Goal: Task Accomplishment & Management: Manage account settings

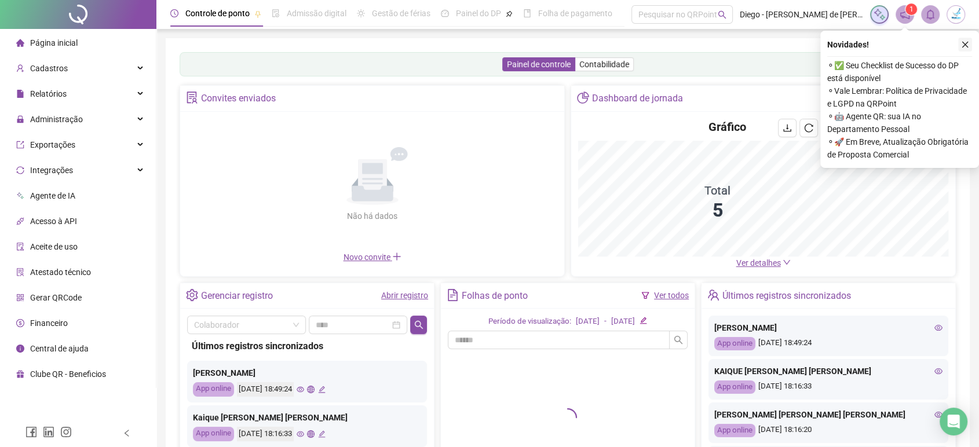
click at [968, 46] on icon "close" at bounding box center [965, 45] width 8 height 8
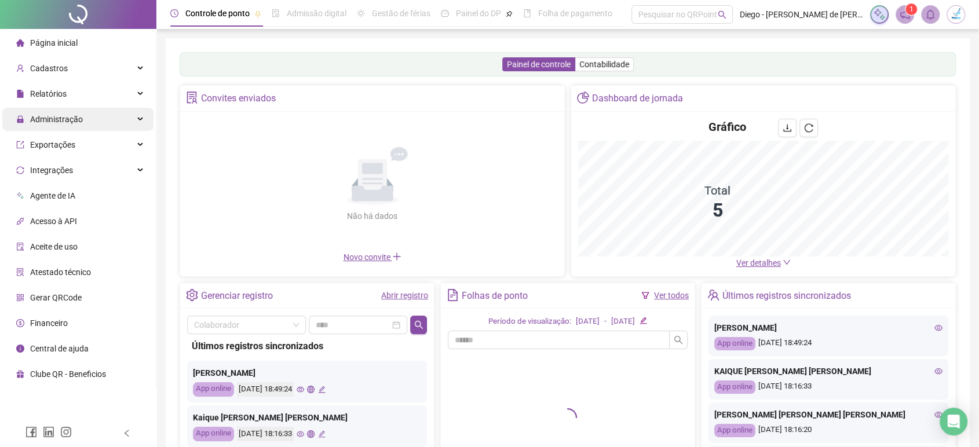
click at [74, 111] on span "Administração" at bounding box center [49, 119] width 67 height 23
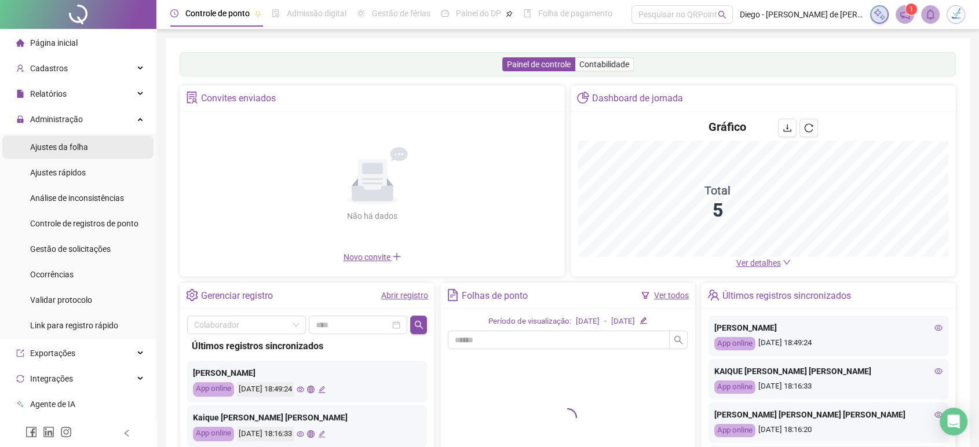
click at [64, 147] on span "Ajustes da folha" at bounding box center [59, 147] width 58 height 9
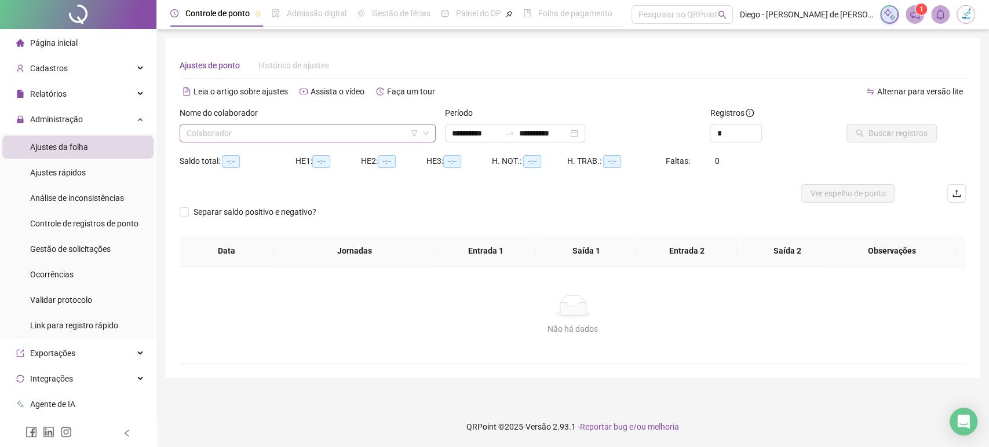
type input "**********"
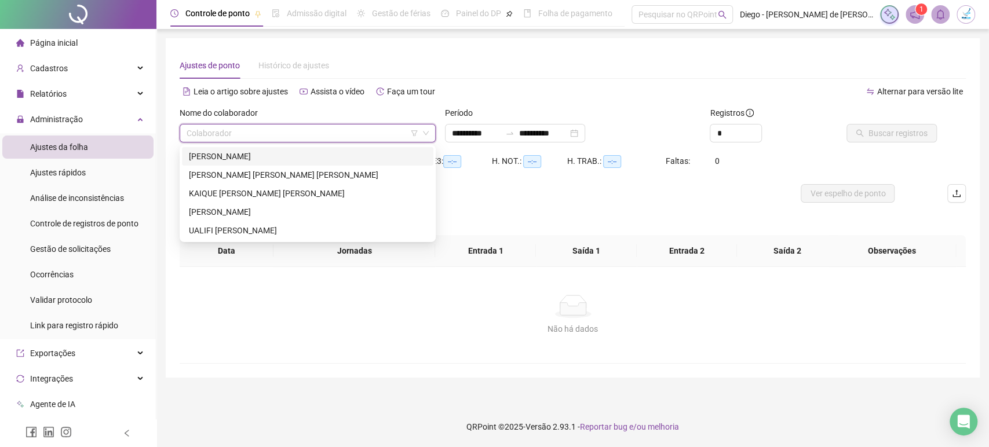
click at [252, 133] on input "search" at bounding box center [303, 133] width 232 height 17
click at [265, 156] on div "ISABELLE FERREIRA AMARAL" at bounding box center [308, 156] width 238 height 13
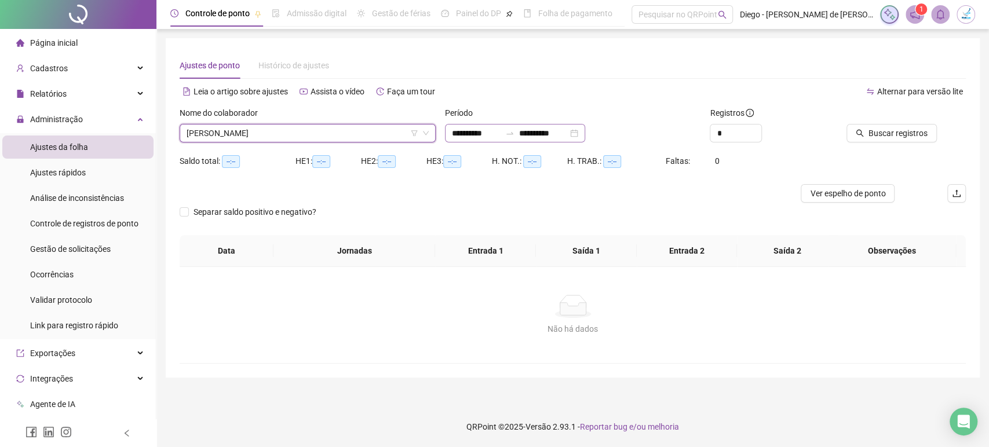
click at [585, 132] on div "**********" at bounding box center [515, 133] width 140 height 19
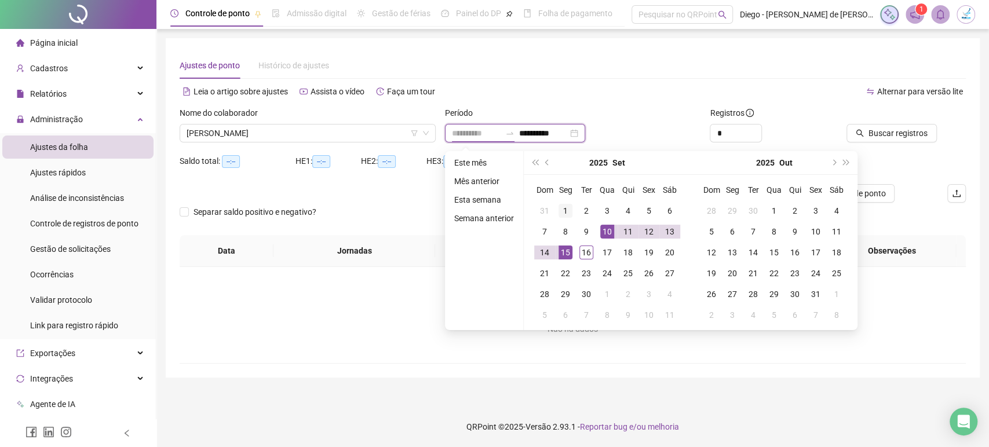
type input "**********"
click at [563, 210] on div "1" at bounding box center [565, 211] width 14 height 14
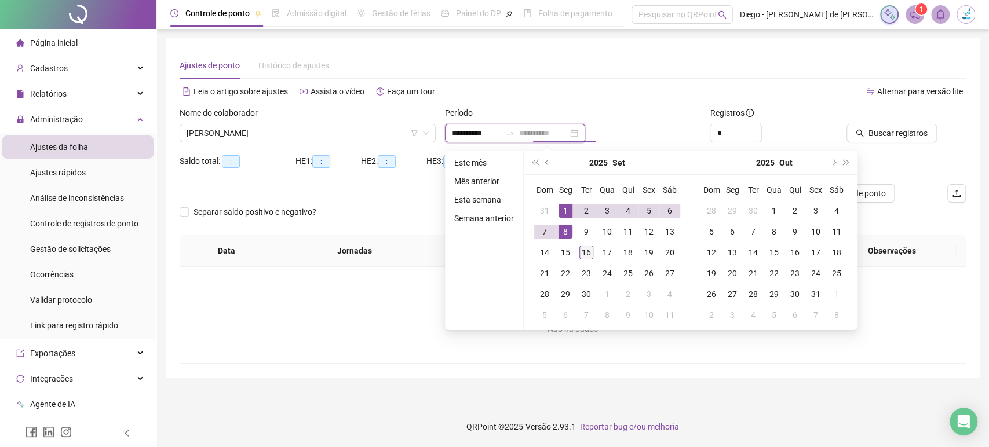
type input "**********"
click at [587, 250] on div "16" at bounding box center [586, 253] width 14 height 14
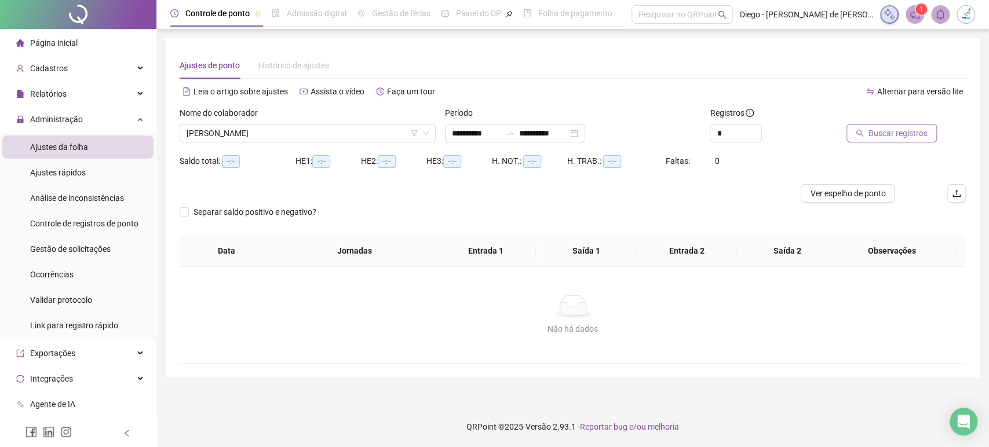
click at [907, 129] on span "Buscar registros" at bounding box center [897, 133] width 59 height 13
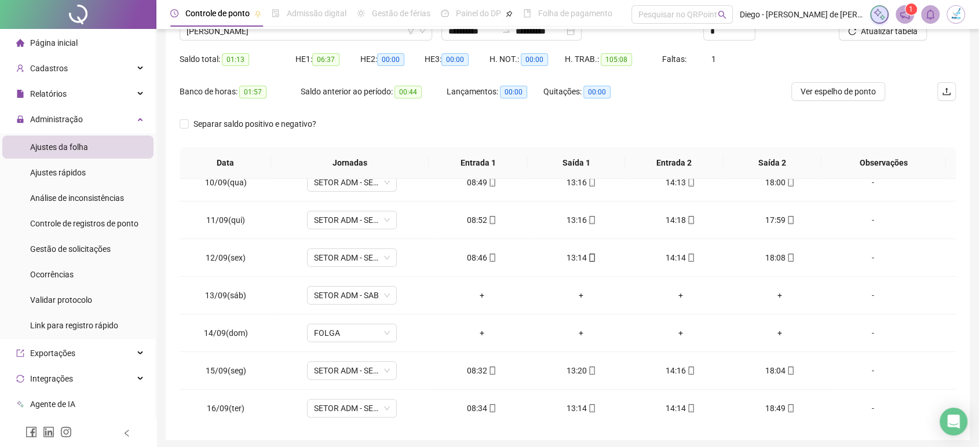
scroll to position [80, 0]
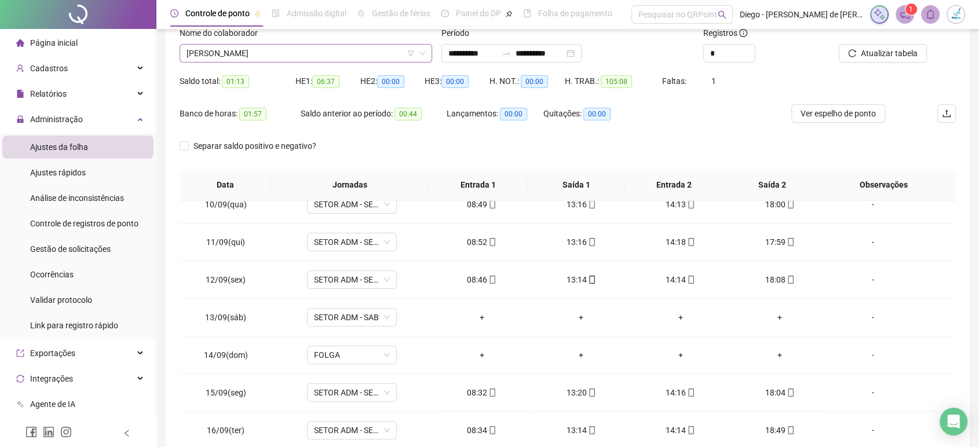
click at [316, 56] on span "ISABELLE FERREIRA AMARAL" at bounding box center [306, 53] width 239 height 17
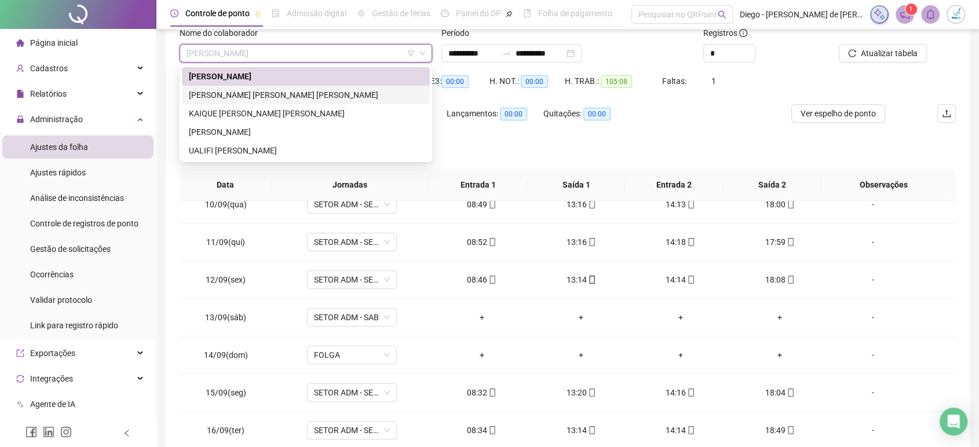
click at [310, 95] on div "JOÃO VICTOR NOBRE RODRIGUES" at bounding box center [306, 95] width 234 height 13
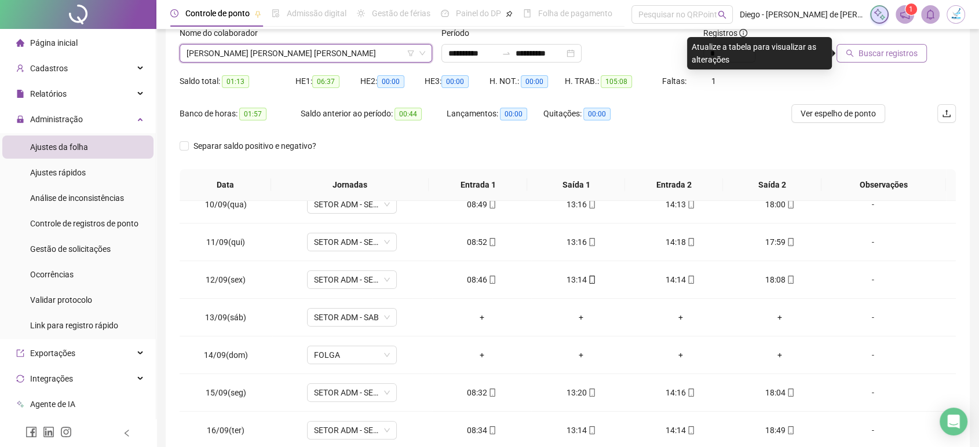
click at [885, 56] on span "Buscar registros" at bounding box center [888, 53] width 59 height 13
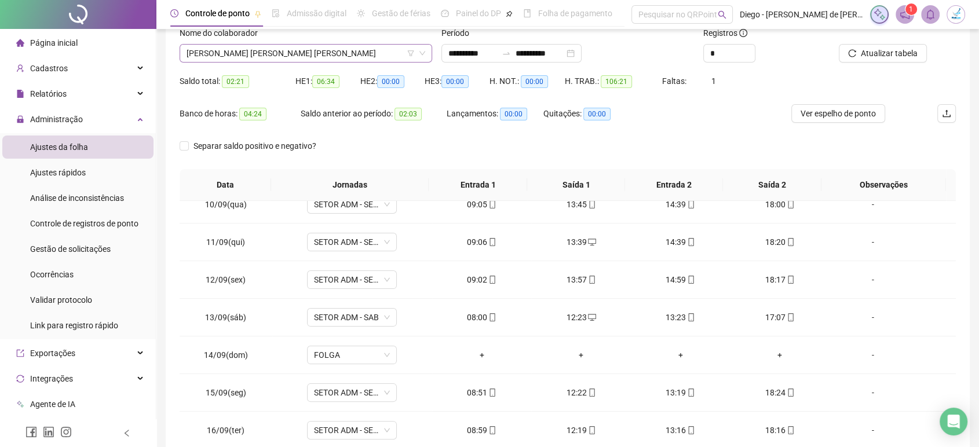
click at [316, 54] on span "JOÃO VICTOR NOBRE RODRIGUES" at bounding box center [306, 53] width 239 height 17
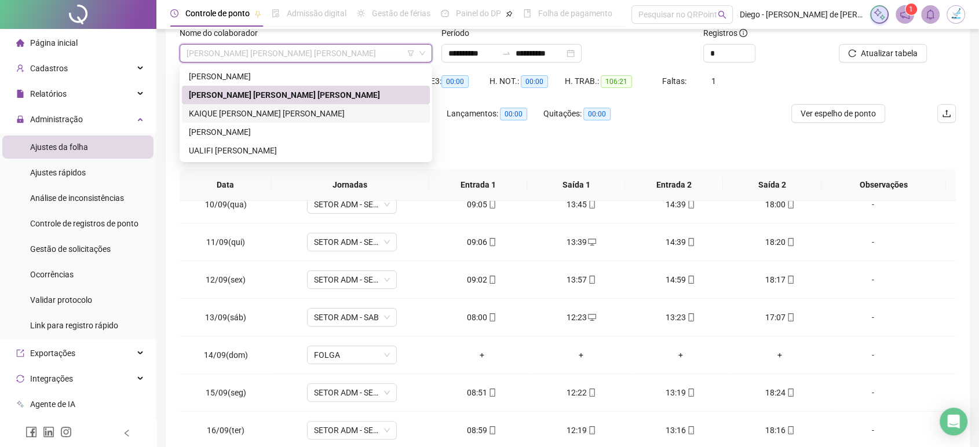
click at [283, 112] on div "KAIQUE MOURA SOARES" at bounding box center [306, 113] width 234 height 13
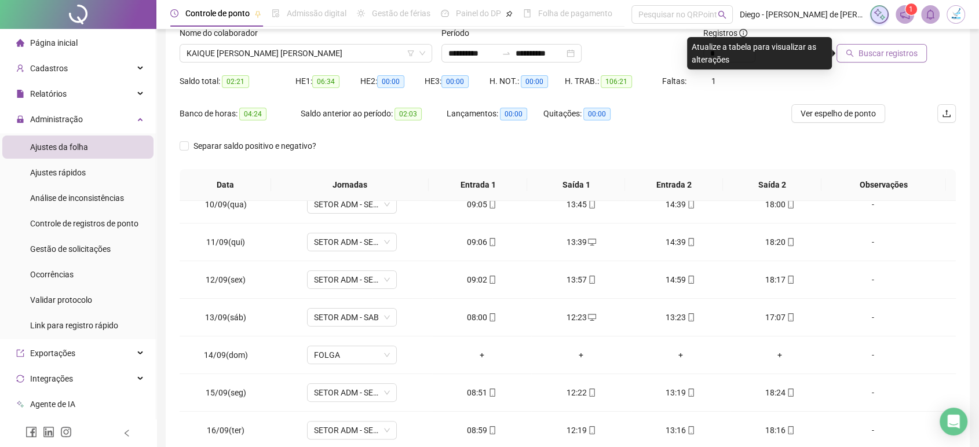
click at [895, 55] on span "Buscar registros" at bounding box center [888, 53] width 59 height 13
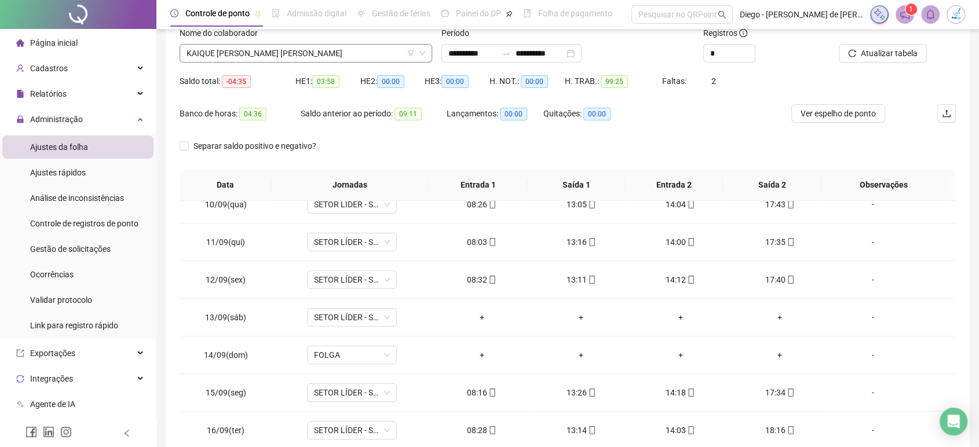
click at [291, 56] on span "KAIQUE MOURA SOARES" at bounding box center [306, 53] width 239 height 17
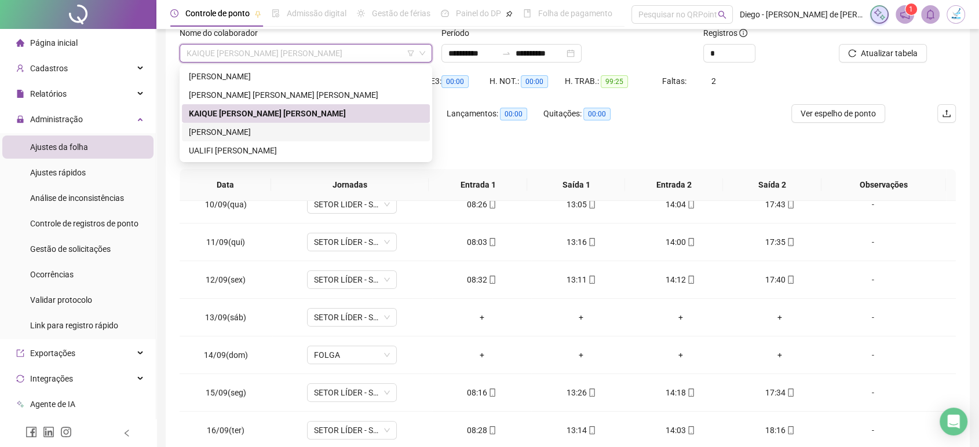
click at [273, 127] on div "LUTIANA DA SILVA" at bounding box center [306, 132] width 234 height 13
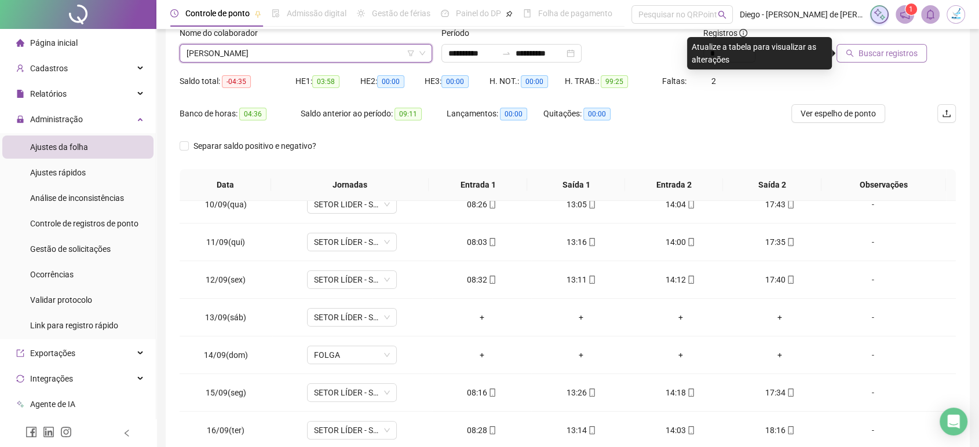
click at [881, 55] on span "Buscar registros" at bounding box center [888, 53] width 59 height 13
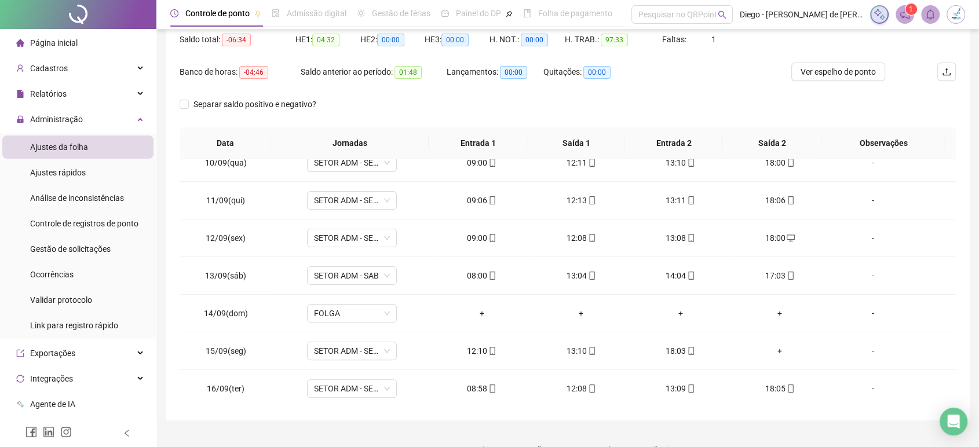
scroll to position [144, 0]
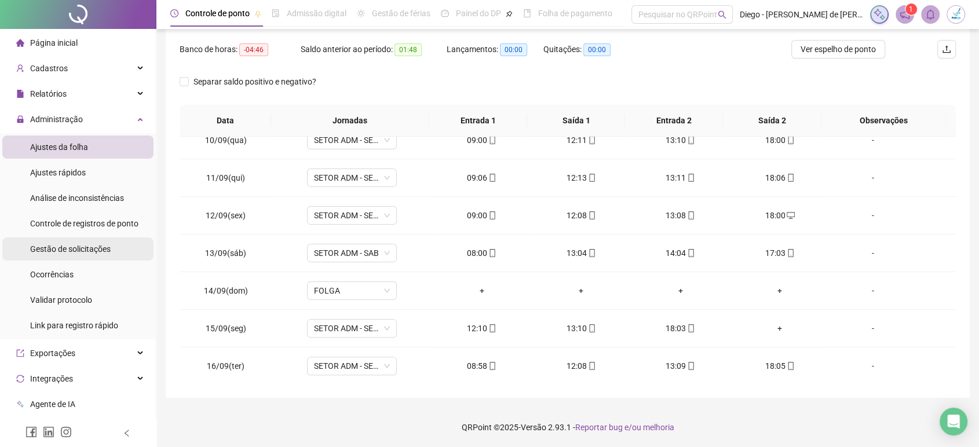
click at [67, 254] on div "Gestão de solicitações" at bounding box center [70, 249] width 81 height 23
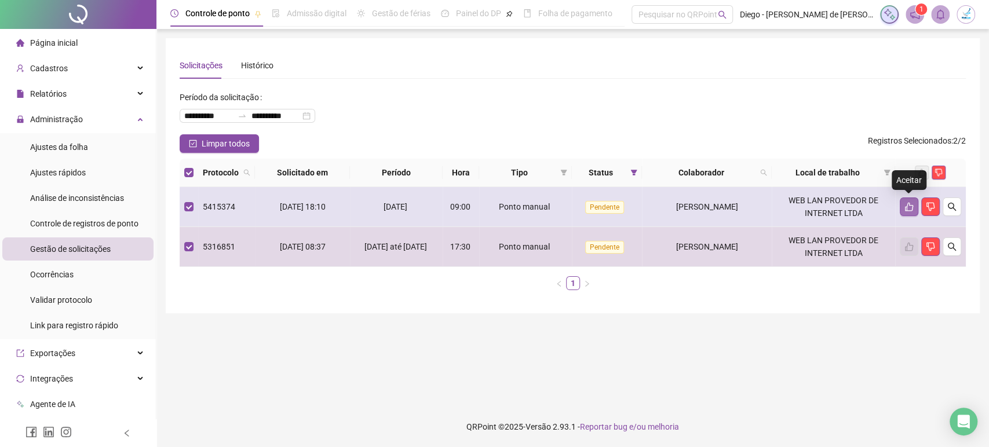
click at [904, 206] on icon "like" at bounding box center [908, 206] width 9 height 9
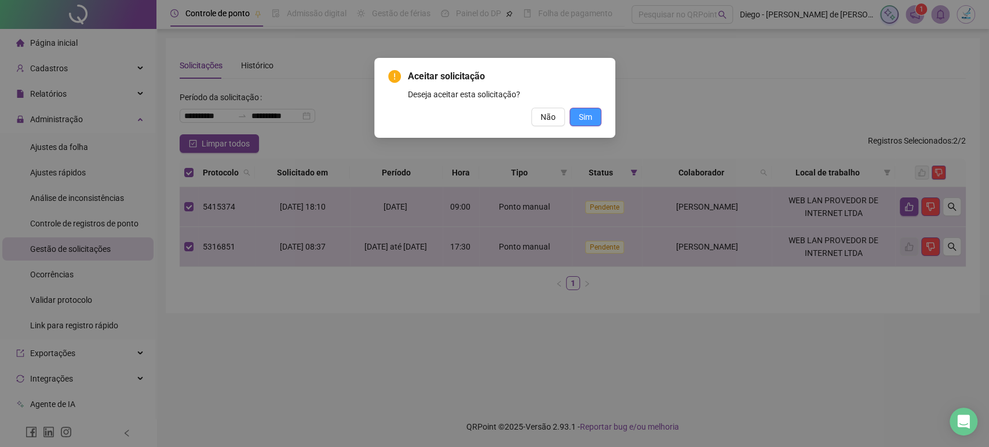
click at [585, 120] on span "Sim" at bounding box center [585, 117] width 13 height 13
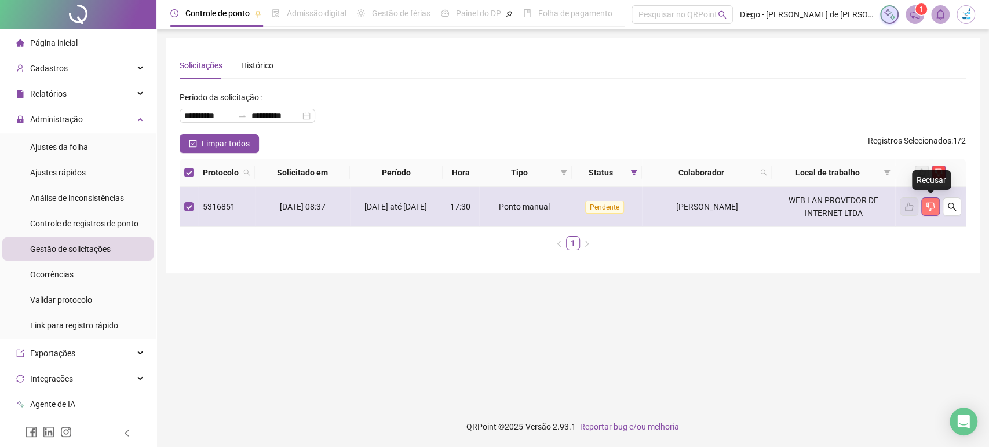
click at [932, 211] on icon "dislike" at bounding box center [930, 206] width 9 height 9
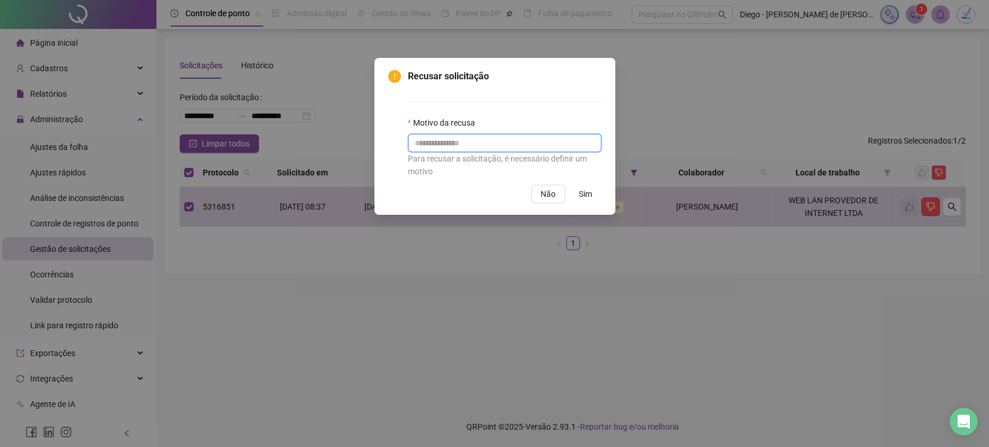
click at [510, 146] on input "text" at bounding box center [505, 143] width 194 height 19
type input "*"
click at [577, 195] on button "Sim" at bounding box center [585, 194] width 32 height 19
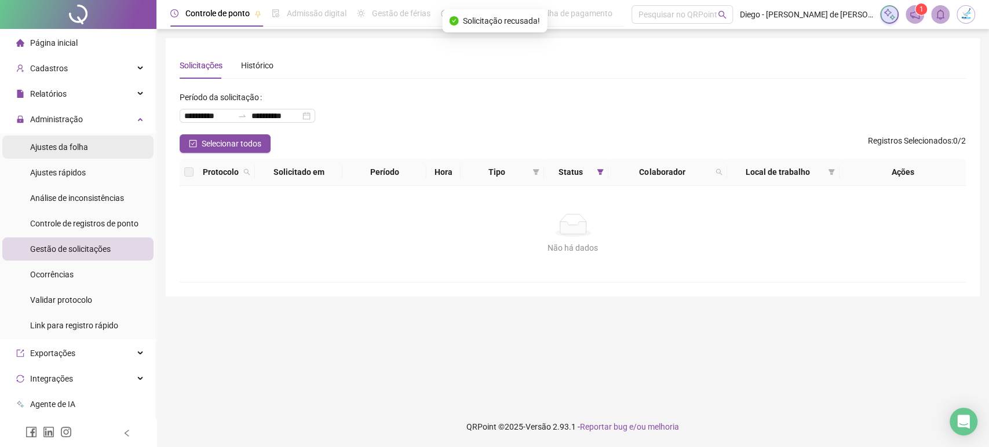
click at [60, 149] on span "Ajustes da folha" at bounding box center [59, 147] width 58 height 9
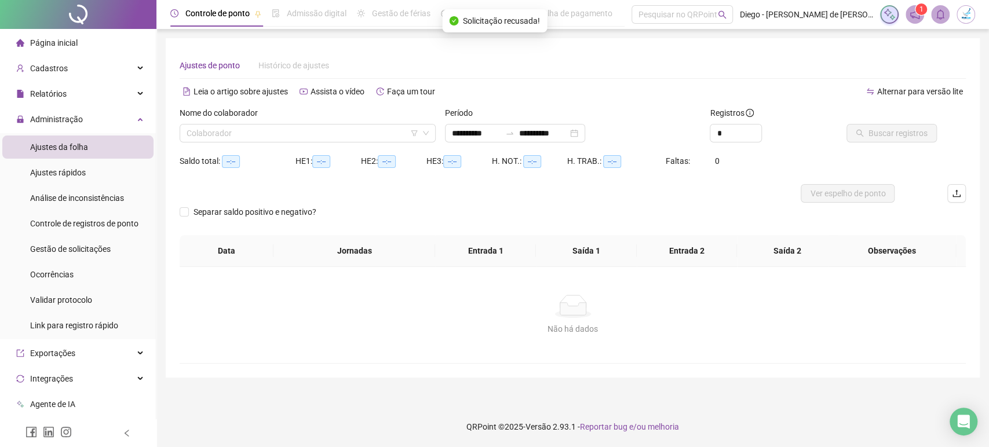
type input "**********"
click at [297, 132] on input "search" at bounding box center [303, 133] width 232 height 17
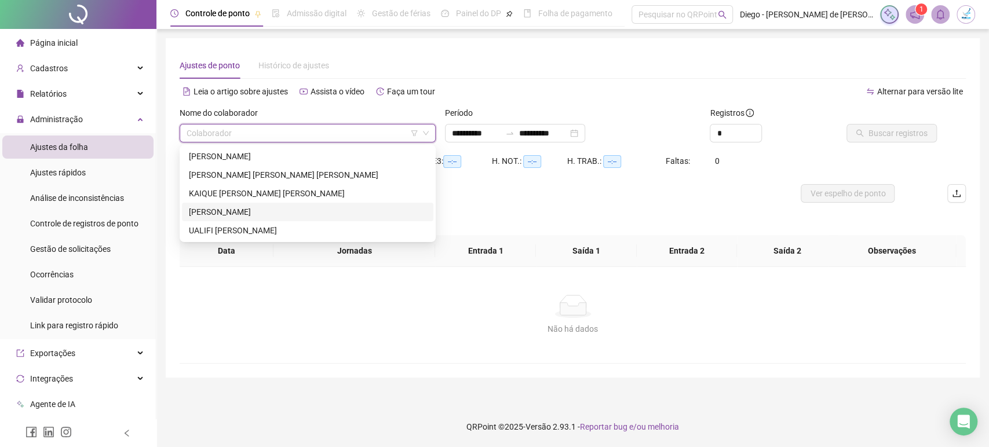
click at [251, 211] on div "LUTIANA DA SILVA" at bounding box center [308, 212] width 238 height 13
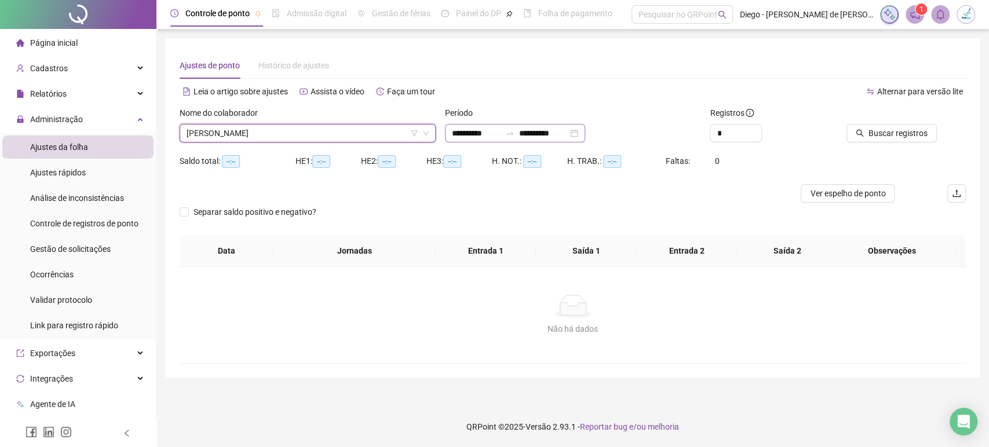
click at [585, 137] on div "**********" at bounding box center [515, 133] width 140 height 19
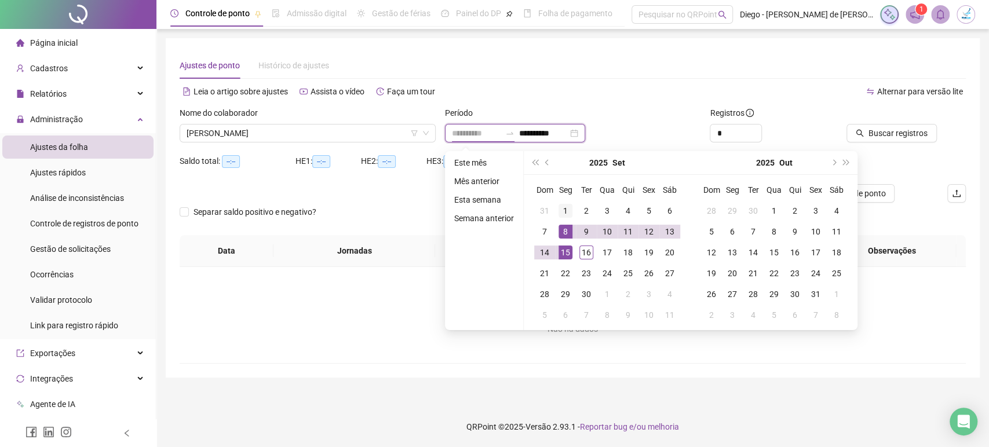
type input "**********"
click at [567, 210] on div "1" at bounding box center [565, 211] width 14 height 14
type input "**********"
click at [584, 251] on div "16" at bounding box center [586, 253] width 14 height 14
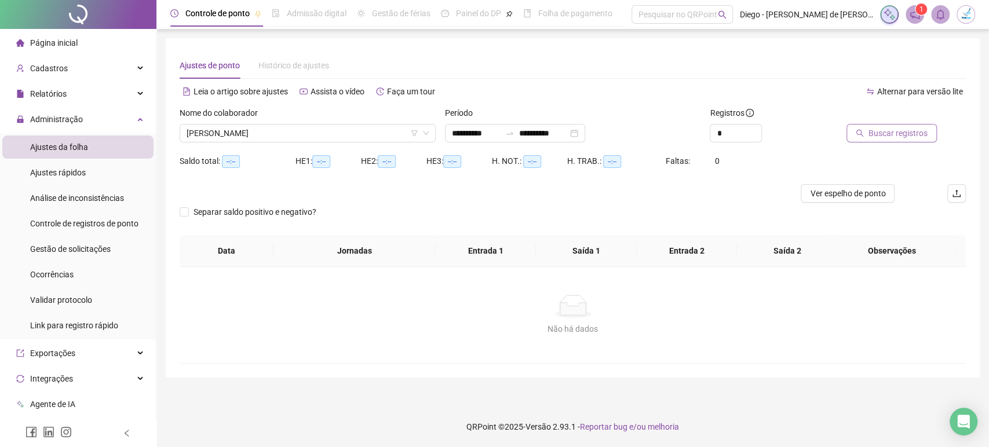
click at [897, 125] on button "Buscar registros" at bounding box center [891, 133] width 90 height 19
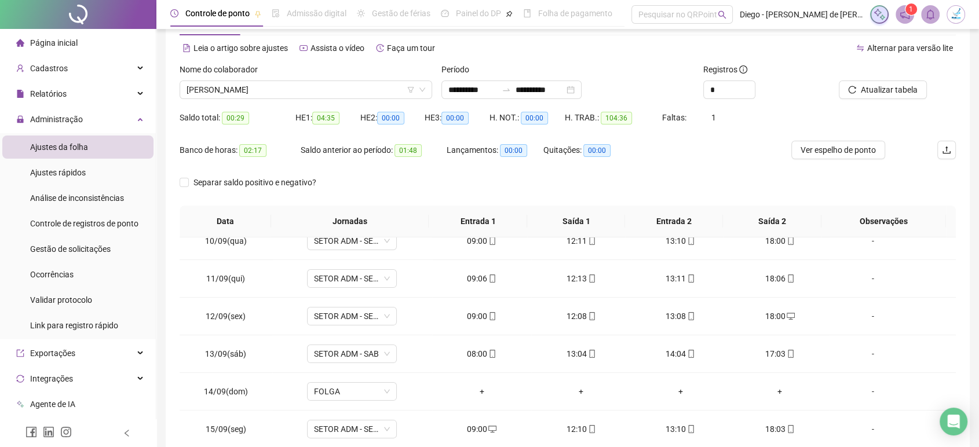
scroll to position [16, 0]
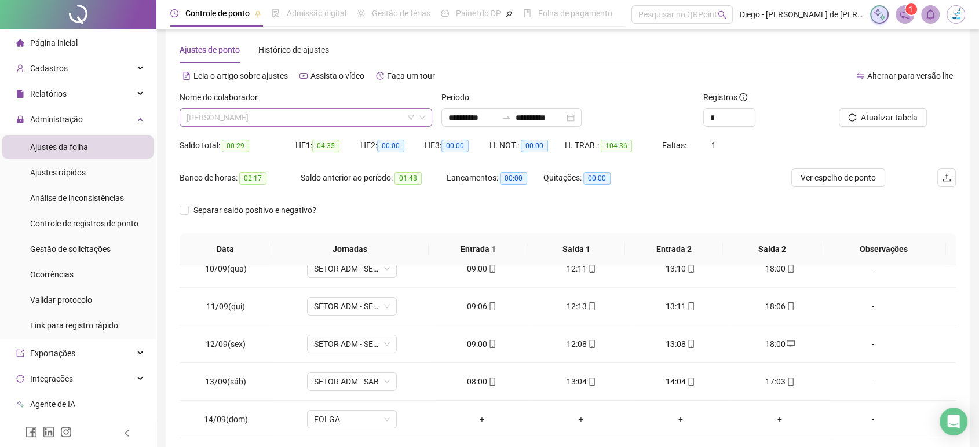
click at [276, 119] on span "LUTIANA DA SILVA" at bounding box center [306, 117] width 239 height 17
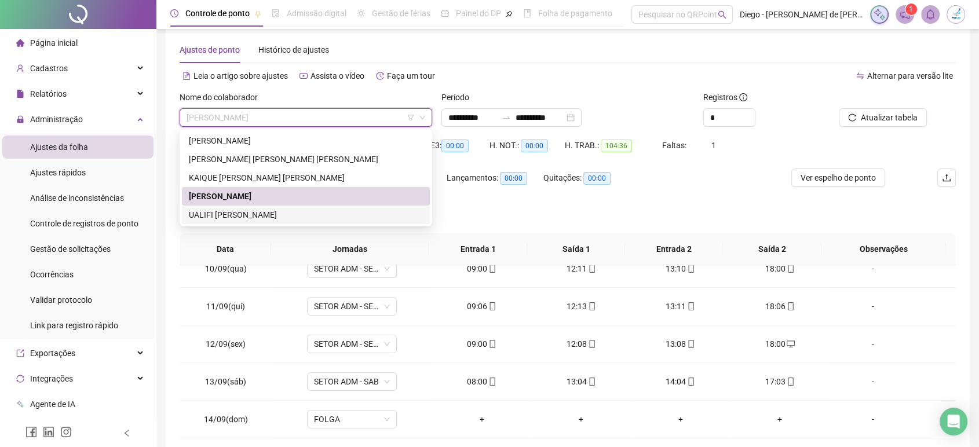
click at [262, 213] on div "UALIFI ARAÚJO SILVA" at bounding box center [306, 215] width 234 height 13
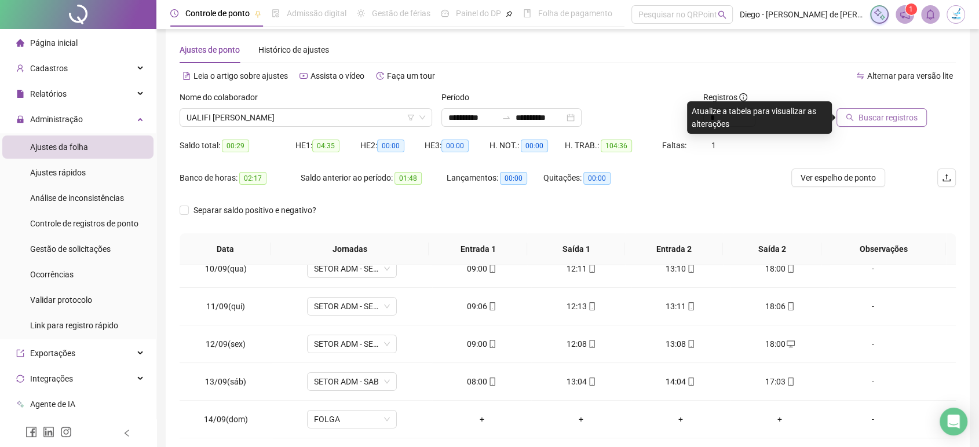
click at [890, 119] on span "Buscar registros" at bounding box center [888, 117] width 59 height 13
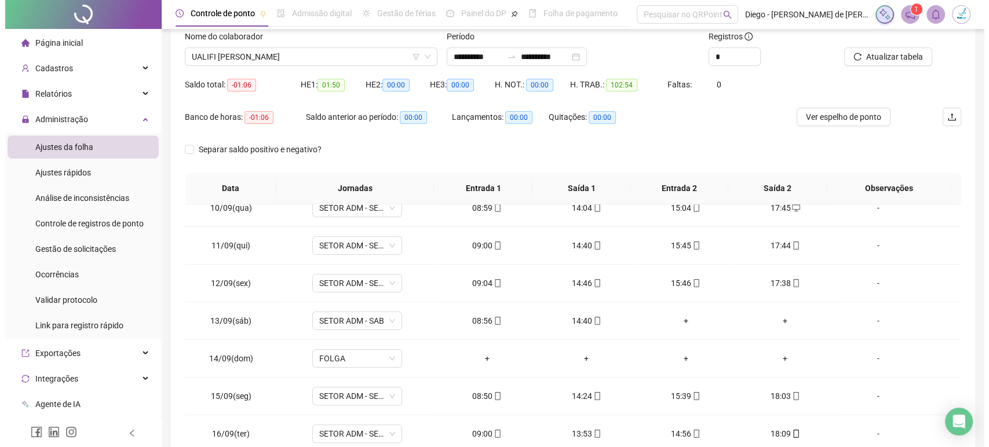
scroll to position [0, 0]
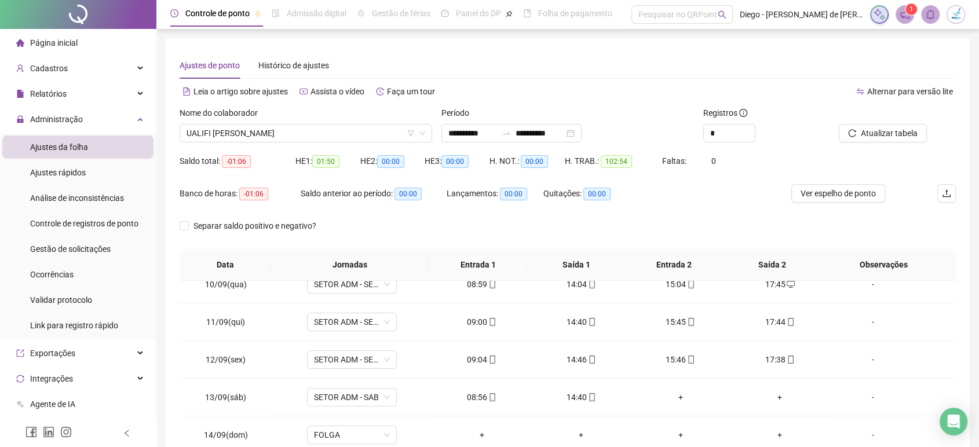
click at [951, 16] on img at bounding box center [955, 14] width 17 height 17
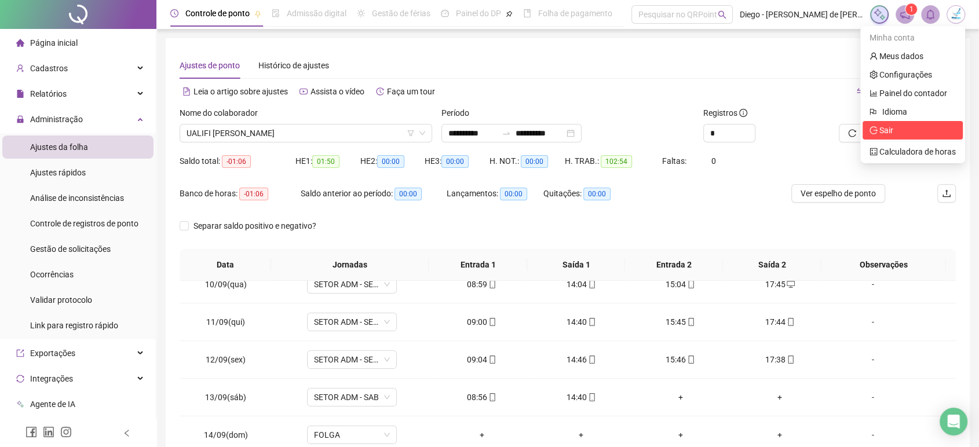
click at [883, 130] on span "Sair" at bounding box center [886, 130] width 14 height 9
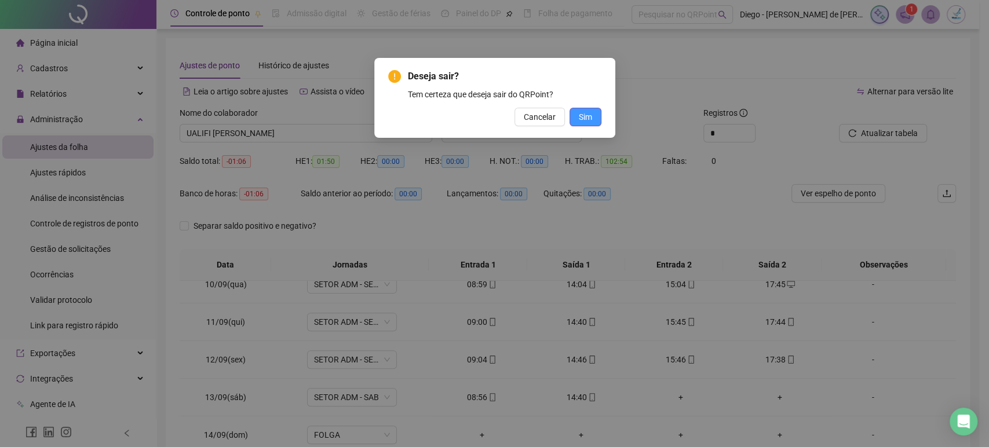
click at [587, 115] on span "Sim" at bounding box center [585, 117] width 13 height 13
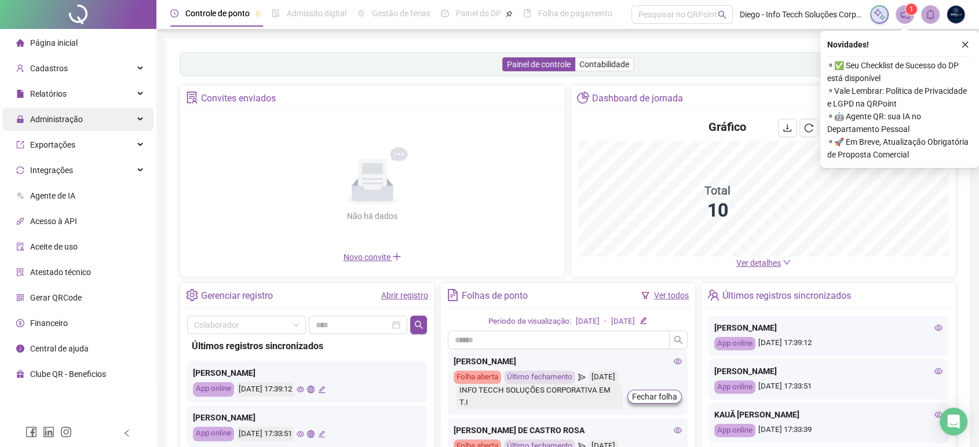
click at [90, 125] on div "Administração" at bounding box center [77, 119] width 151 height 23
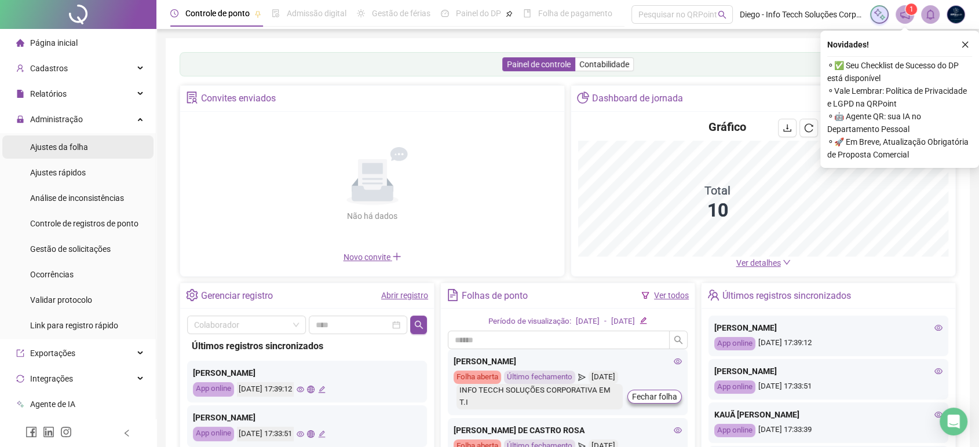
click at [76, 147] on span "Ajustes da folha" at bounding box center [59, 147] width 58 height 9
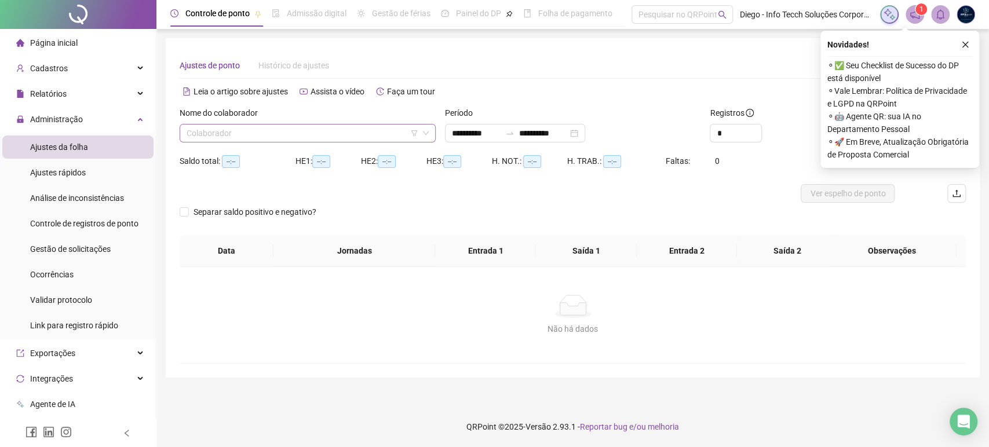
type input "**********"
click at [253, 132] on input "search" at bounding box center [303, 133] width 232 height 17
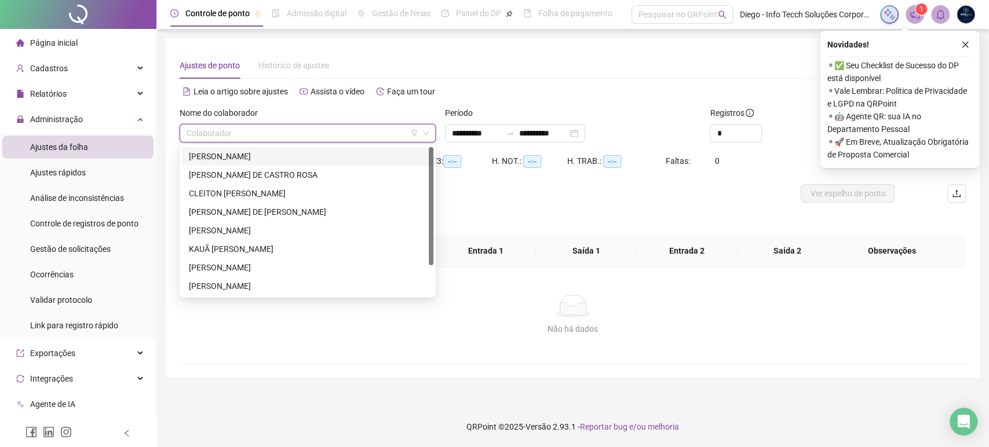
click at [265, 150] on div "[PERSON_NAME]" at bounding box center [308, 156] width 238 height 13
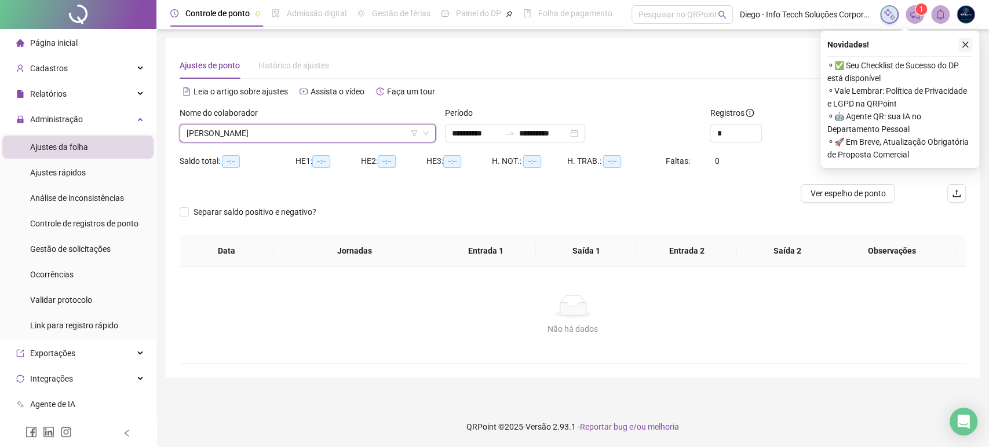
click at [968, 45] on icon "close" at bounding box center [965, 45] width 8 height 8
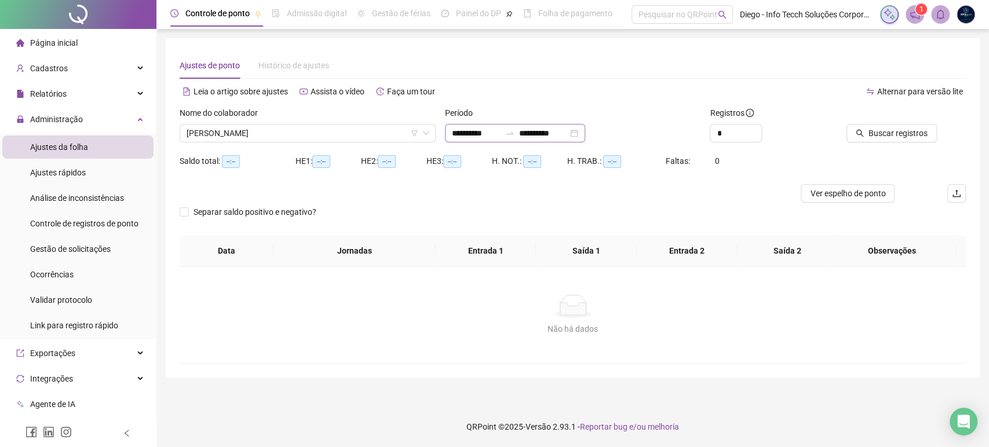
click at [585, 129] on div "**********" at bounding box center [515, 133] width 140 height 19
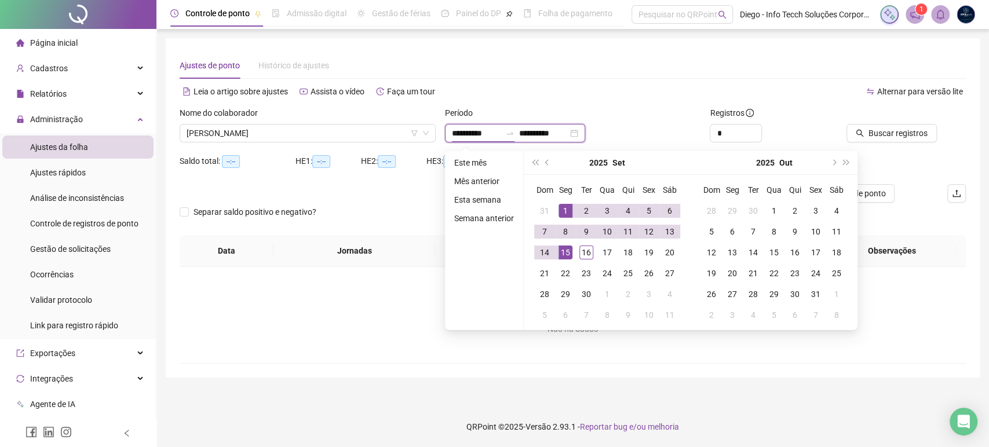
type input "**********"
drag, startPoint x: 563, startPoint y: 207, endPoint x: 564, endPoint y: 228, distance: 20.9
click at [563, 206] on div "1" at bounding box center [565, 211] width 14 height 14
type input "**********"
click at [586, 250] on div "16" at bounding box center [586, 253] width 14 height 14
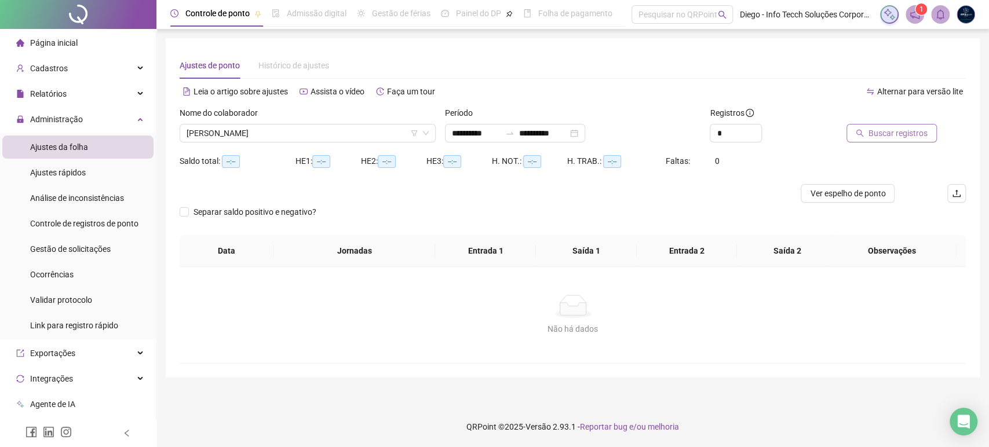
click at [899, 135] on span "Buscar registros" at bounding box center [897, 133] width 59 height 13
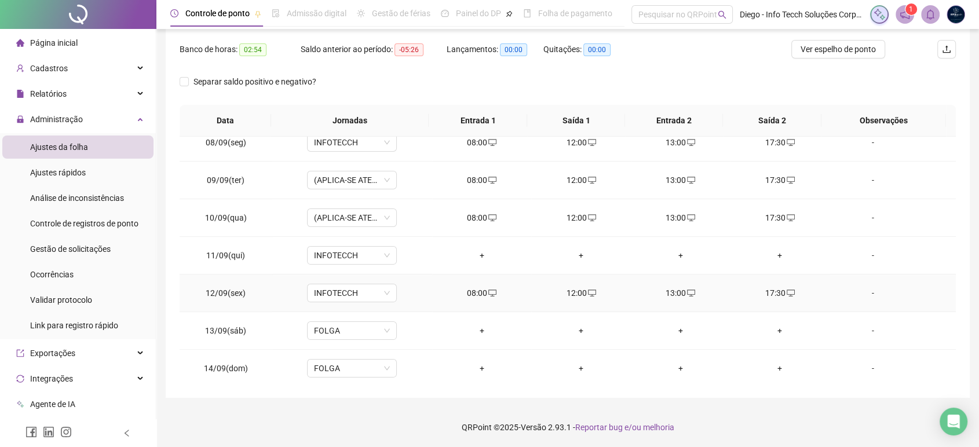
scroll to position [257, 0]
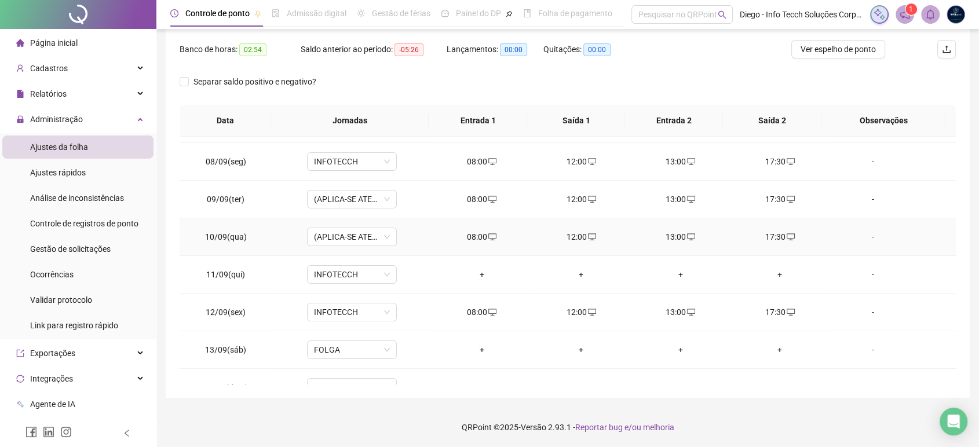
click at [476, 239] on div "08:00" at bounding box center [481, 237] width 81 height 13
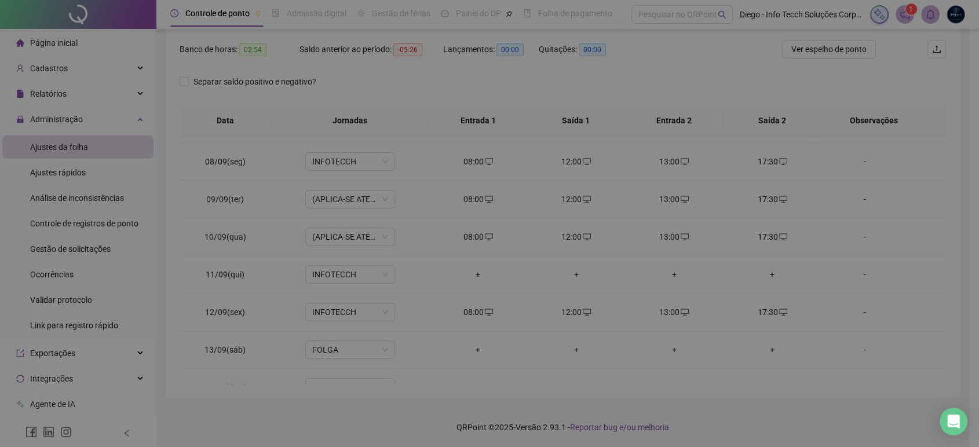
type input "**********"
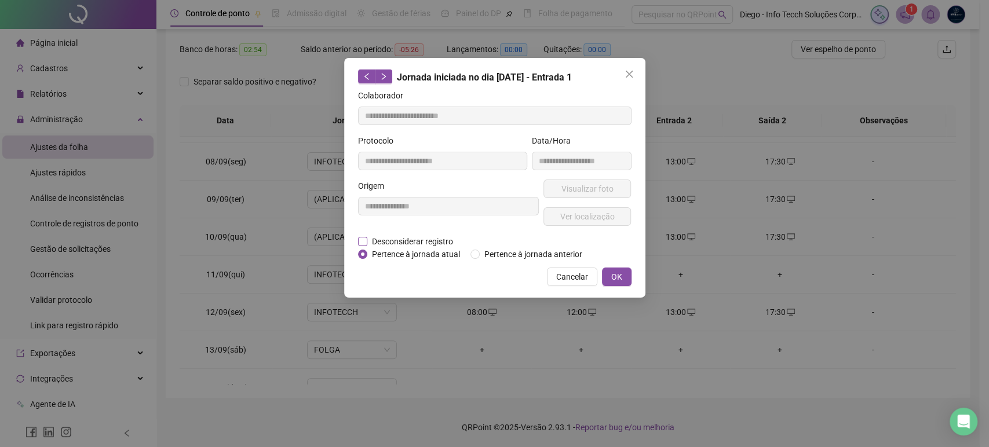
click at [406, 244] on span "Desconsiderar registro" at bounding box center [412, 241] width 90 height 13
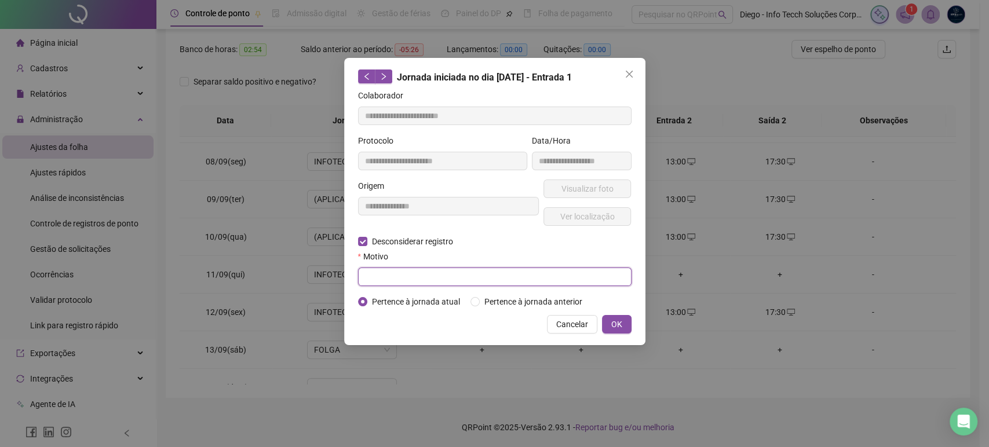
click at [459, 276] on input "text" at bounding box center [494, 277] width 273 height 19
type input "*"
click at [618, 322] on span "OK" at bounding box center [616, 324] width 11 height 13
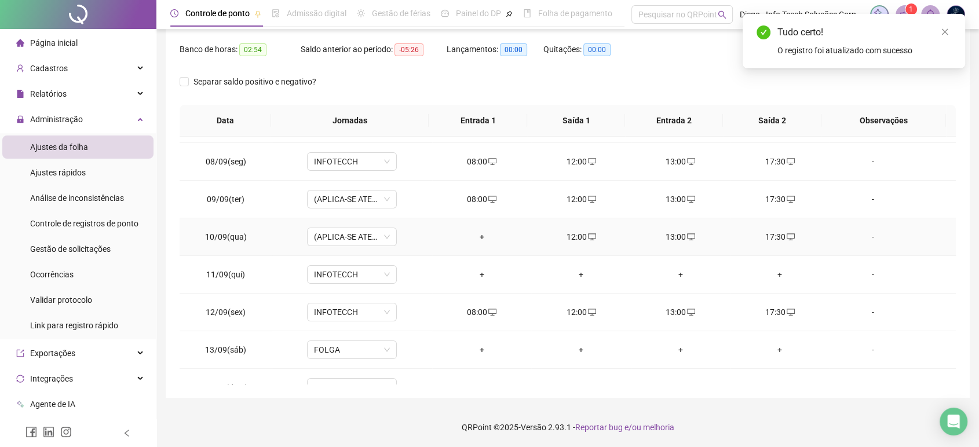
click at [574, 239] on div "12:00" at bounding box center [581, 237] width 81 height 13
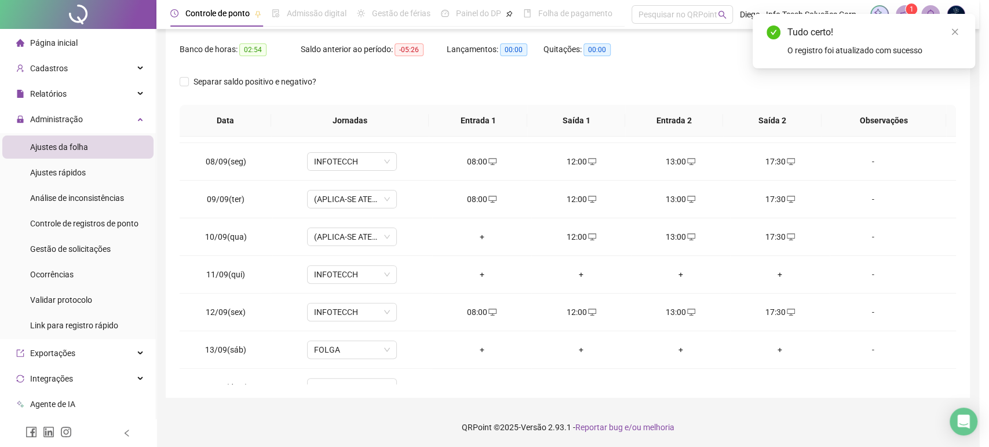
type input "**********"
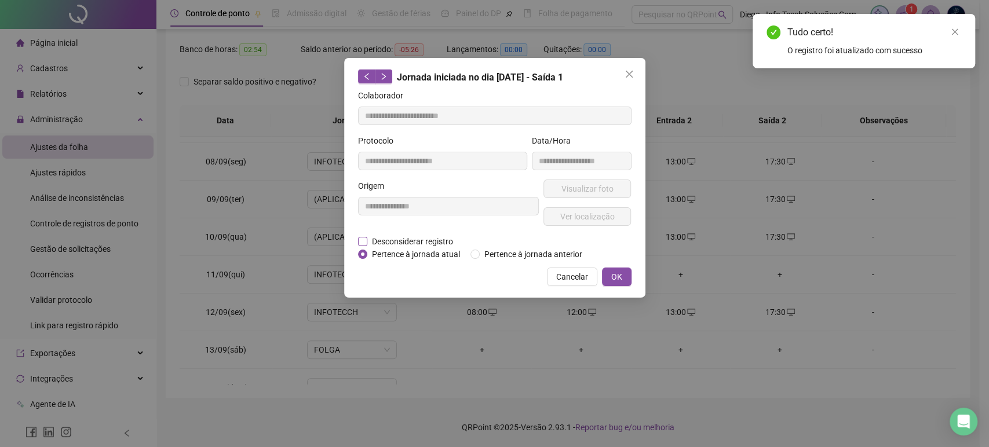
click at [427, 244] on span "Desconsiderar registro" at bounding box center [412, 241] width 90 height 13
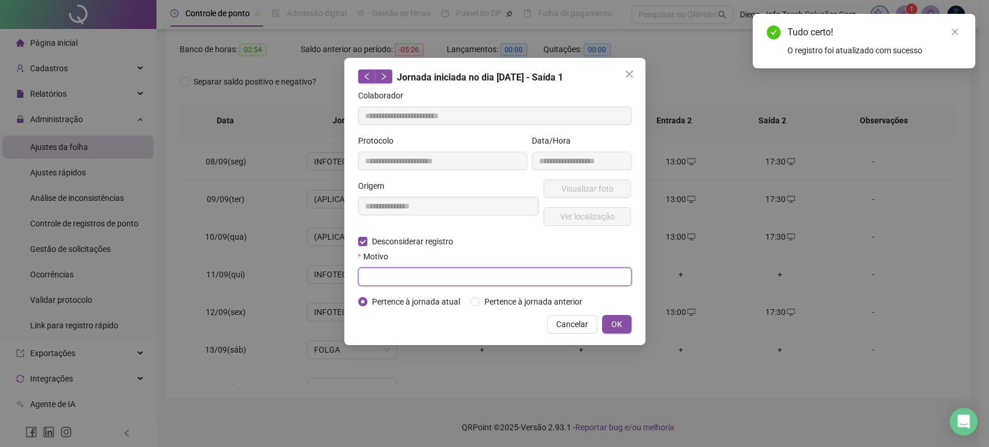
click at [474, 277] on input "text" at bounding box center [494, 277] width 273 height 19
type input "*"
click at [614, 319] on span "OK" at bounding box center [616, 324] width 11 height 13
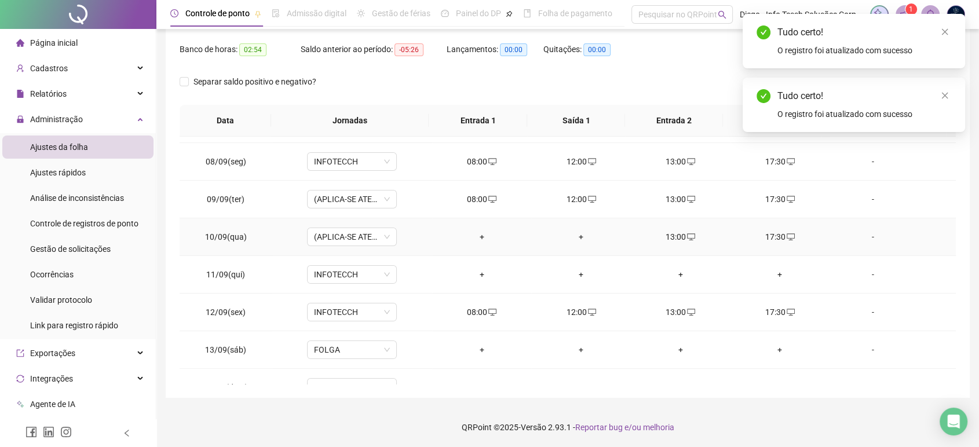
click at [673, 233] on div "13:00" at bounding box center [680, 237] width 81 height 13
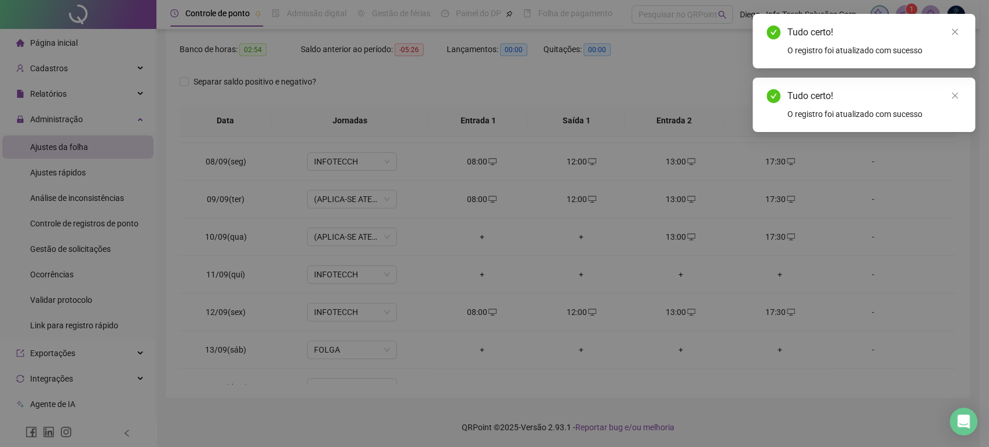
type input "**********"
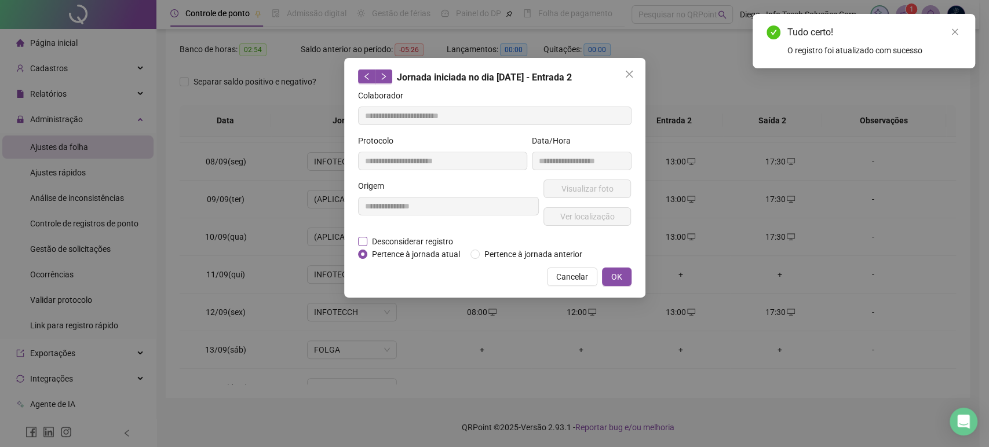
click at [440, 242] on span "Desconsiderar registro" at bounding box center [412, 241] width 90 height 13
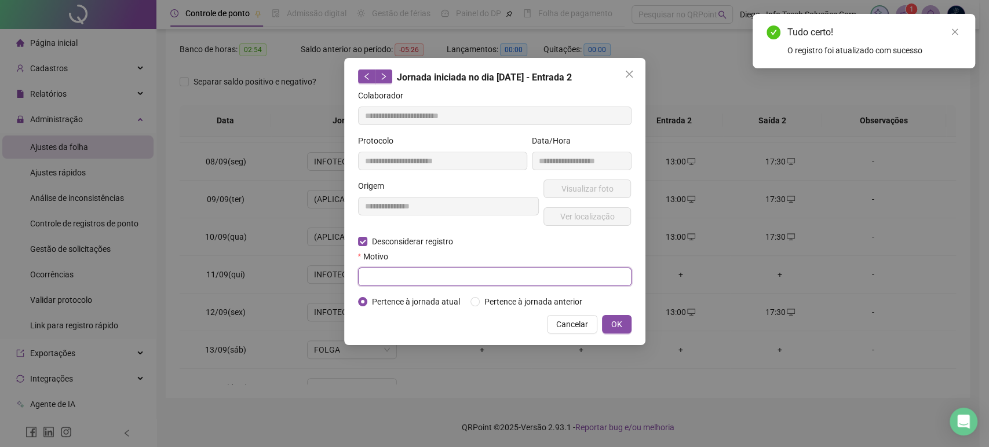
click at [454, 275] on input "text" at bounding box center [494, 277] width 273 height 19
type input "*"
click at [606, 324] on button "OK" at bounding box center [617, 324] width 30 height 19
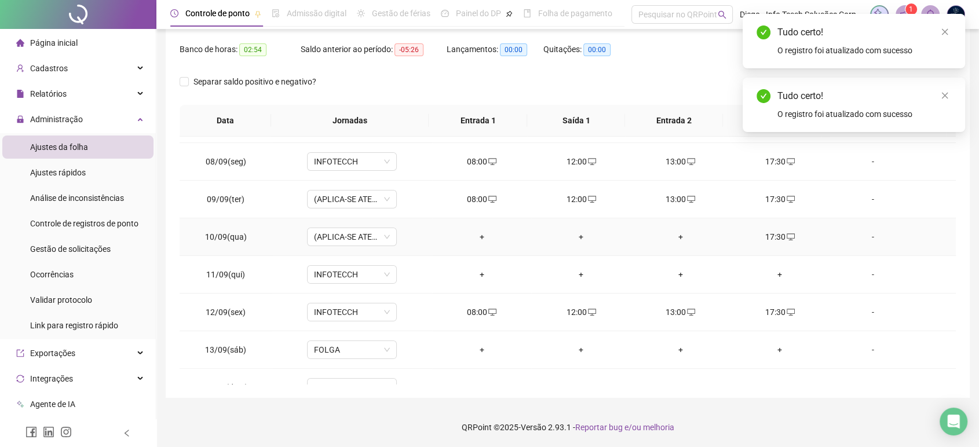
click at [765, 235] on div "17:30" at bounding box center [779, 237] width 81 height 13
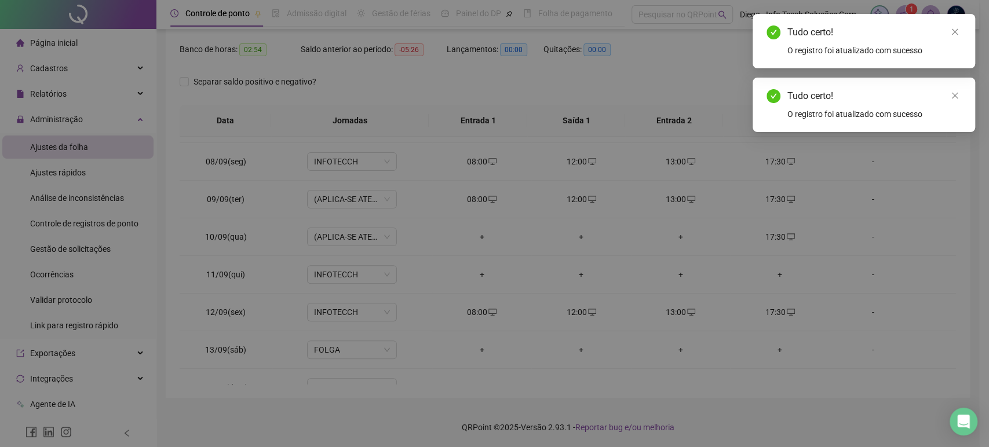
type input "**********"
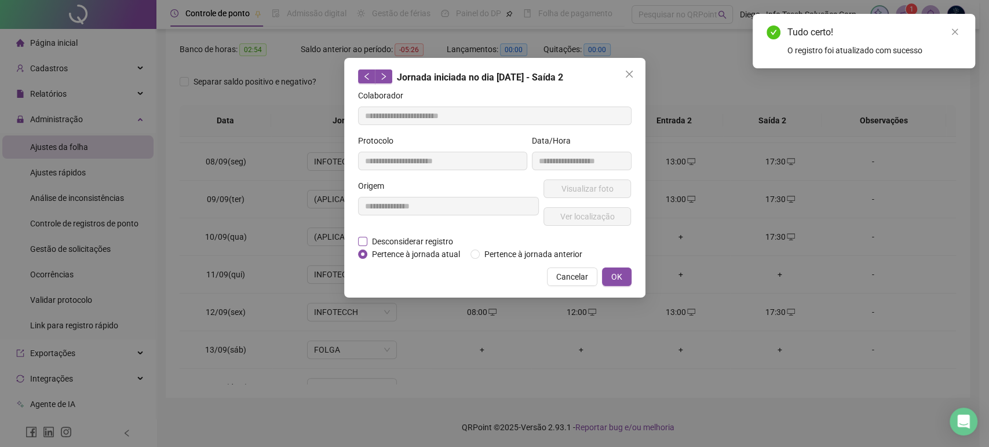
click at [422, 239] on span "Desconsiderar registro" at bounding box center [412, 241] width 90 height 13
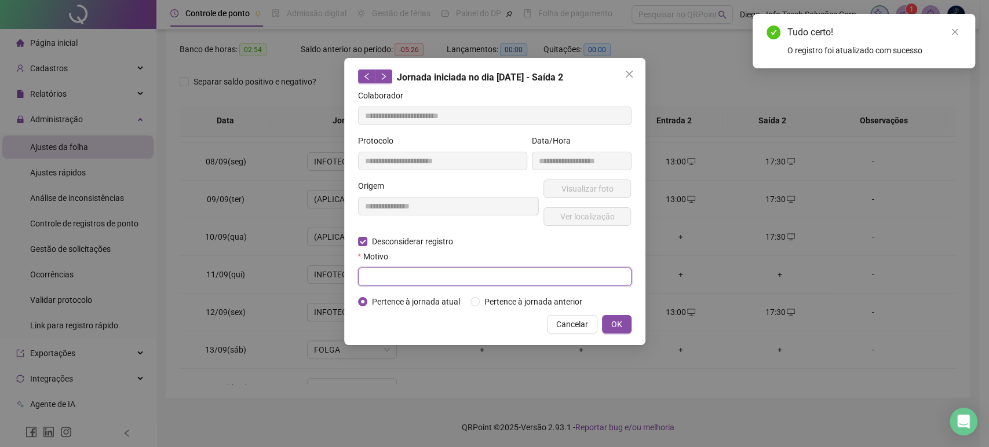
click at [441, 271] on input "text" at bounding box center [494, 277] width 273 height 19
type input "*"
click at [616, 321] on span "OK" at bounding box center [616, 324] width 11 height 13
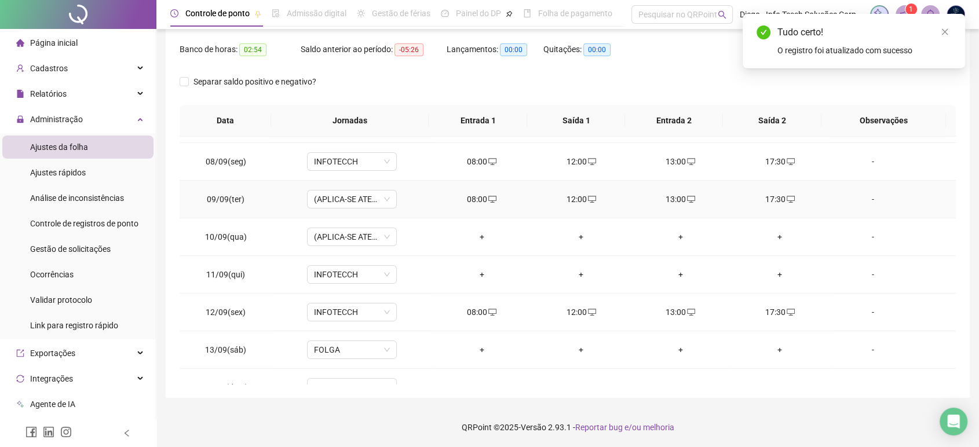
click at [480, 202] on div "08:00" at bounding box center [481, 199] width 81 height 13
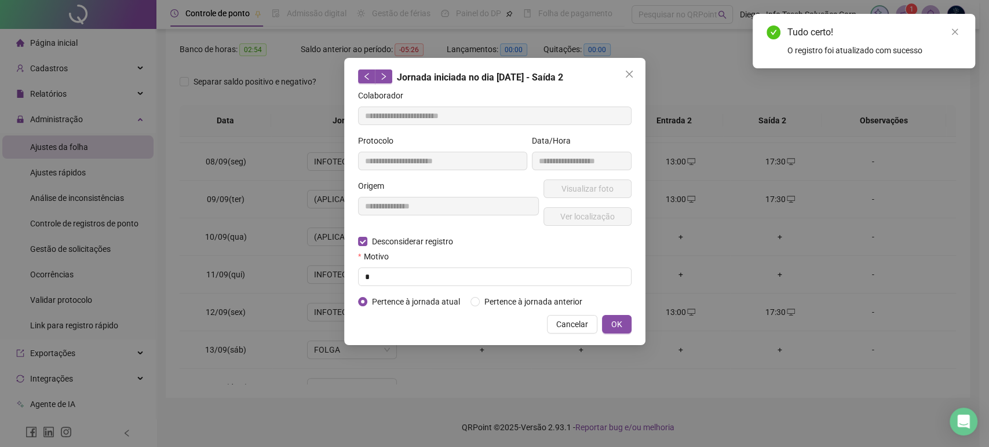
type input "**********"
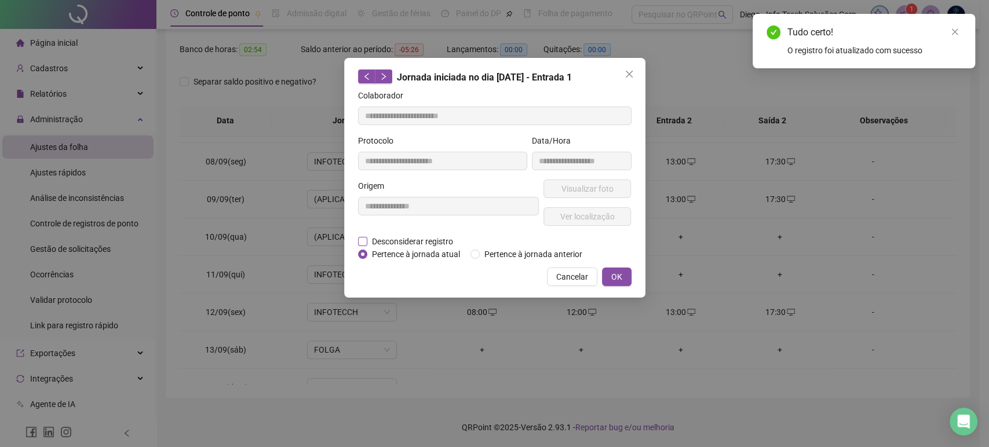
click at [428, 243] on span "Desconsiderar registro" at bounding box center [412, 241] width 90 height 13
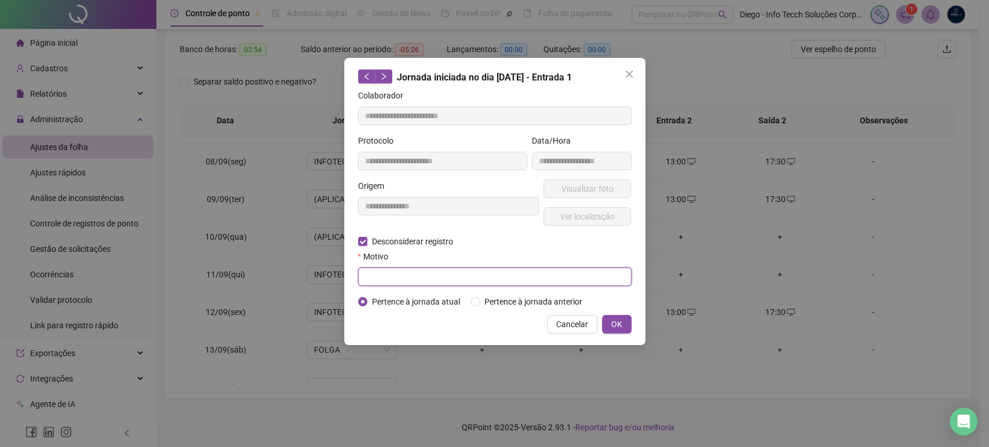
click at [444, 268] on input "text" at bounding box center [494, 277] width 273 height 19
type input "*"
click at [618, 320] on span "OK" at bounding box center [616, 324] width 11 height 13
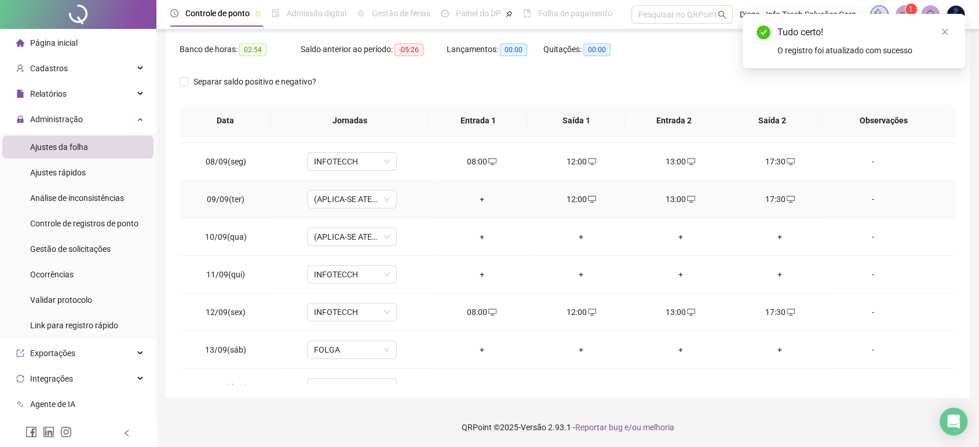
click at [579, 198] on div "12:00" at bounding box center [581, 199] width 81 height 13
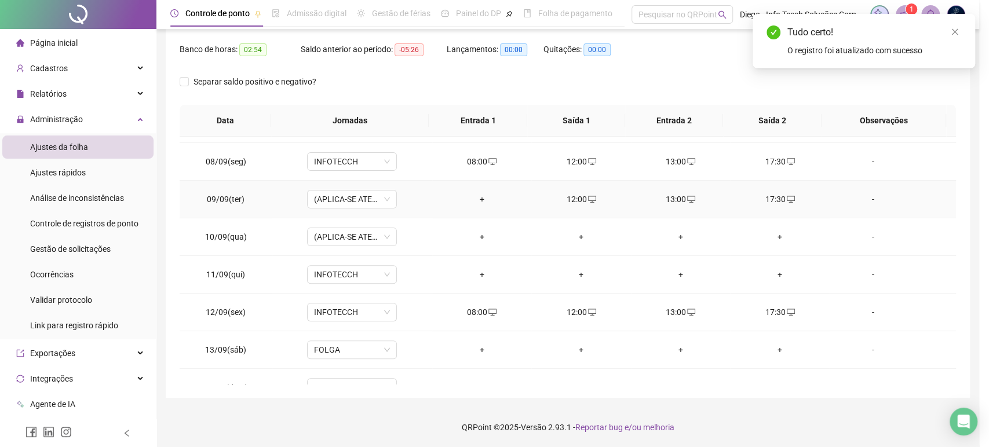
type input "**********"
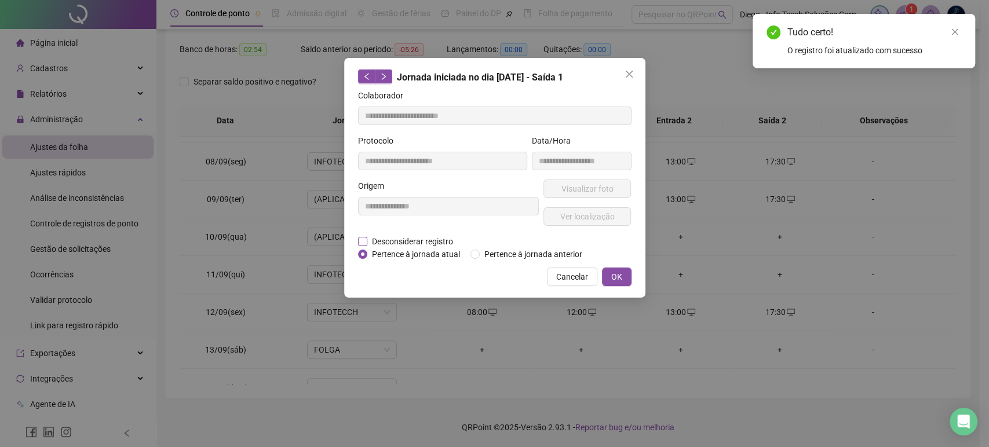
click at [436, 240] on span "Desconsiderar registro" at bounding box center [412, 241] width 90 height 13
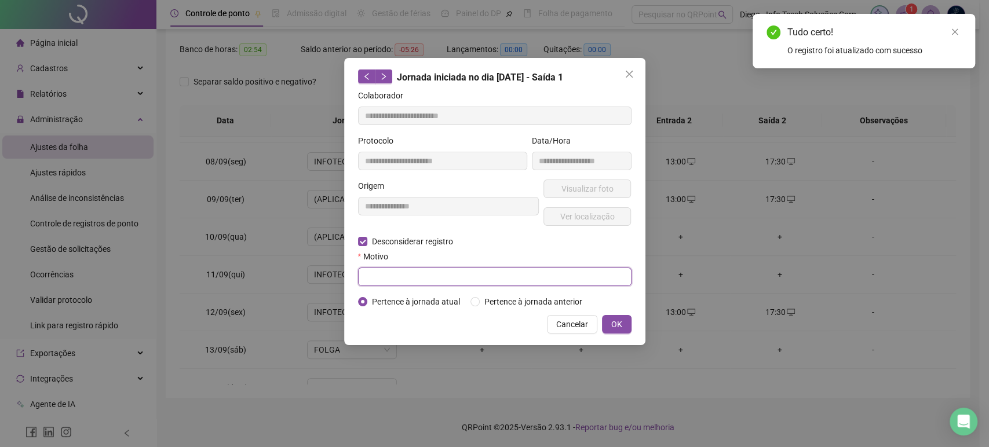
click at [485, 282] on input "text" at bounding box center [494, 277] width 273 height 19
type input "*"
click at [619, 325] on span "OK" at bounding box center [616, 324] width 11 height 13
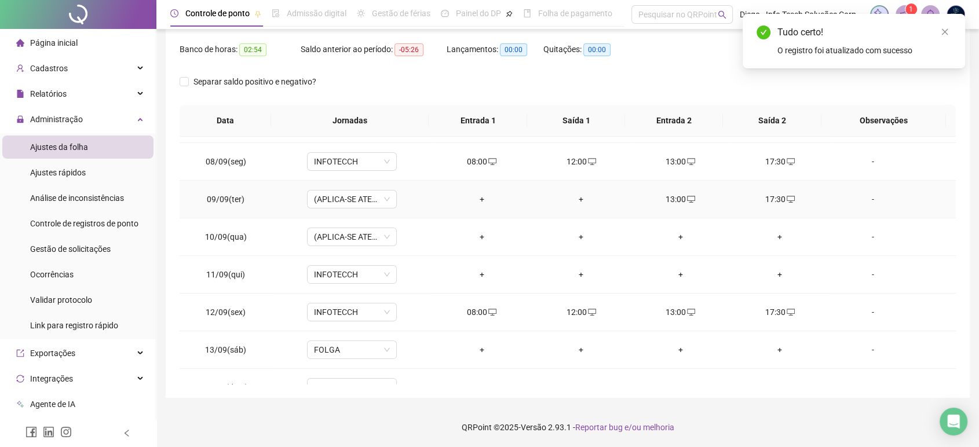
click at [687, 196] on icon "desktop" at bounding box center [691, 199] width 8 height 7
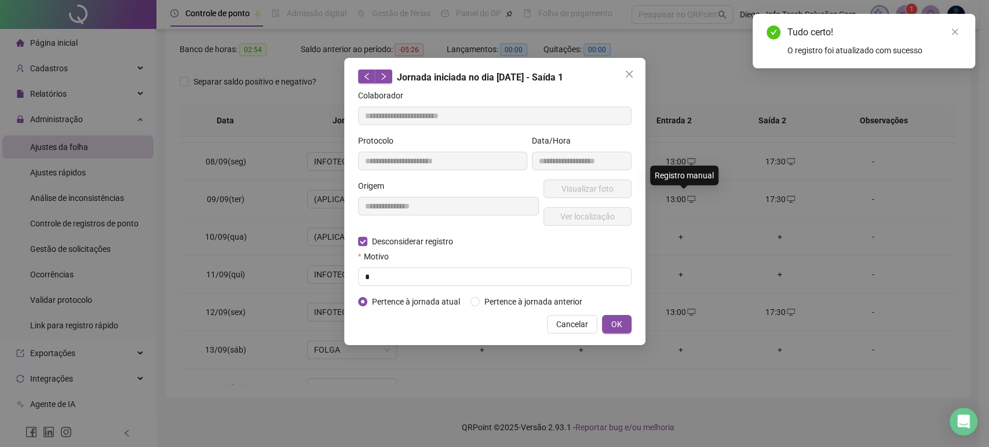
type input "**********"
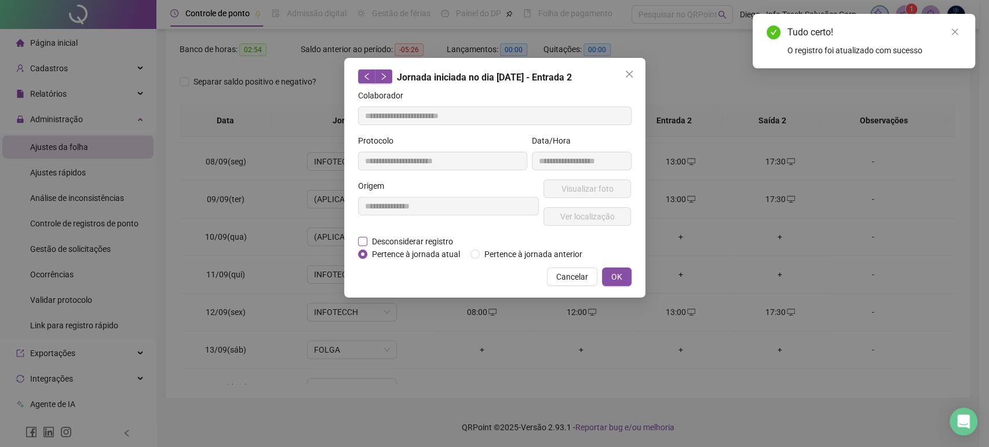
click at [407, 245] on span "Desconsiderar registro" at bounding box center [412, 241] width 90 height 13
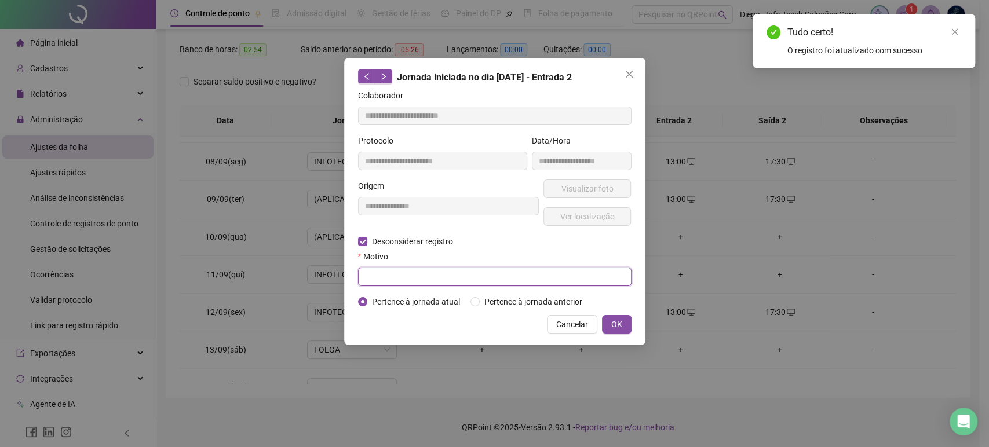
click at [452, 278] on input "text" at bounding box center [494, 277] width 273 height 19
type input "*"
click at [620, 323] on span "OK" at bounding box center [616, 324] width 11 height 13
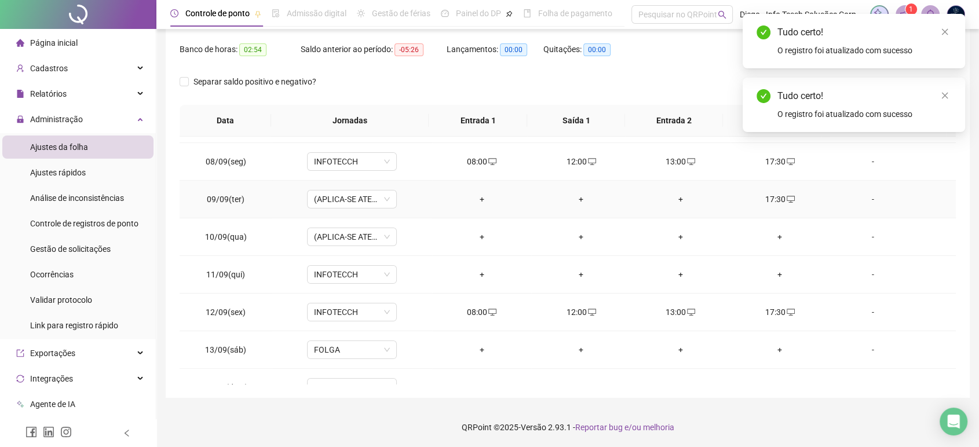
click at [765, 198] on div "17:30" at bounding box center [779, 199] width 81 height 13
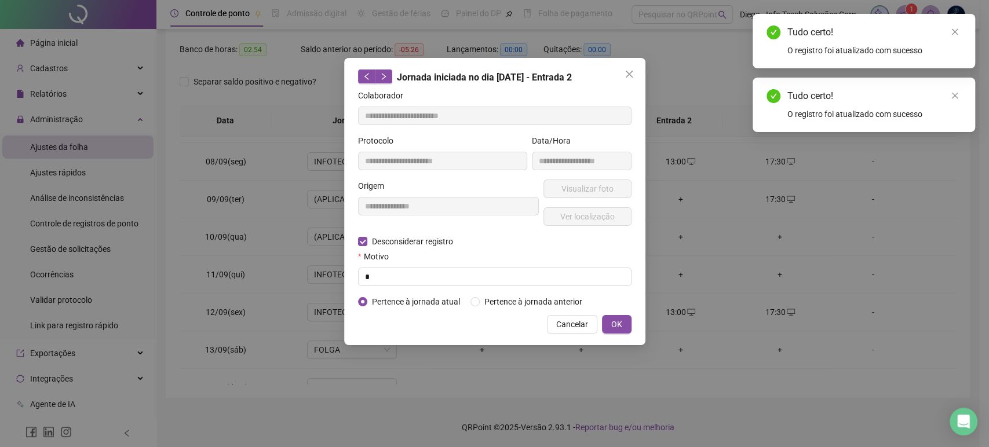
type input "**********"
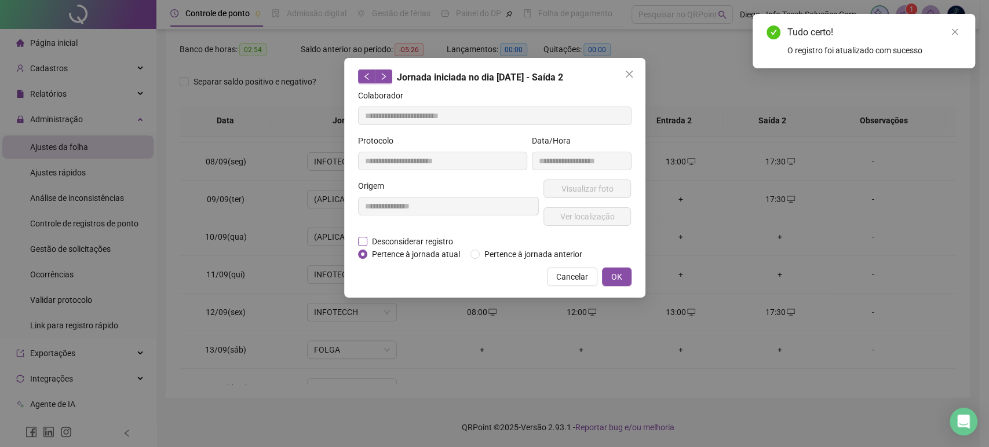
click at [432, 243] on span "Desconsiderar registro" at bounding box center [412, 241] width 90 height 13
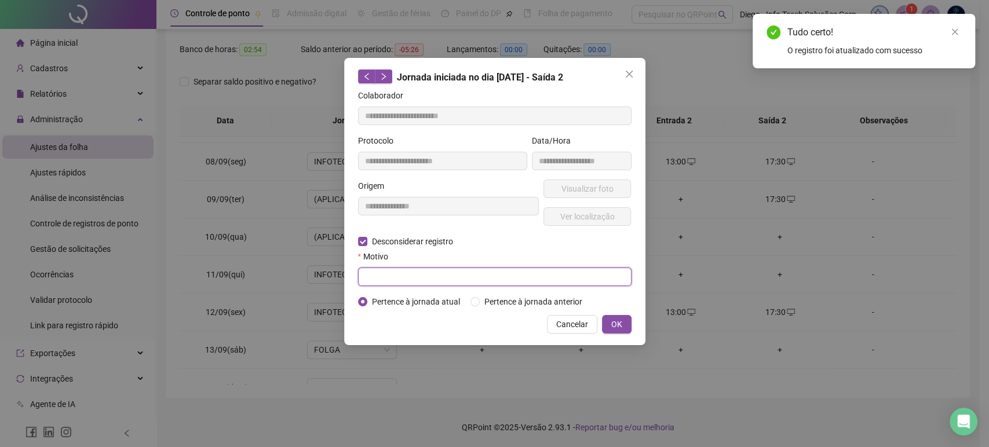
click at [485, 276] on input "text" at bounding box center [494, 277] width 273 height 19
type input "*"
click at [610, 323] on button "OK" at bounding box center [617, 324] width 30 height 19
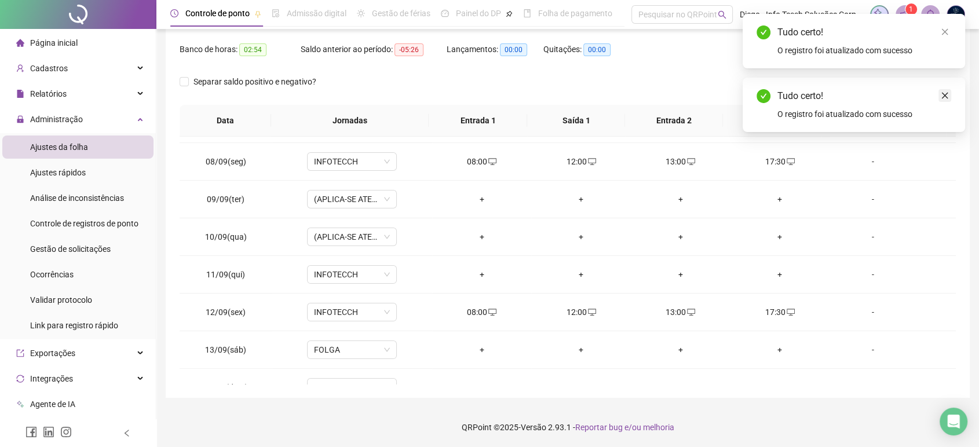
click at [949, 96] on link "Close" at bounding box center [945, 95] width 13 height 13
click at [945, 32] on icon "close" at bounding box center [945, 32] width 6 height 6
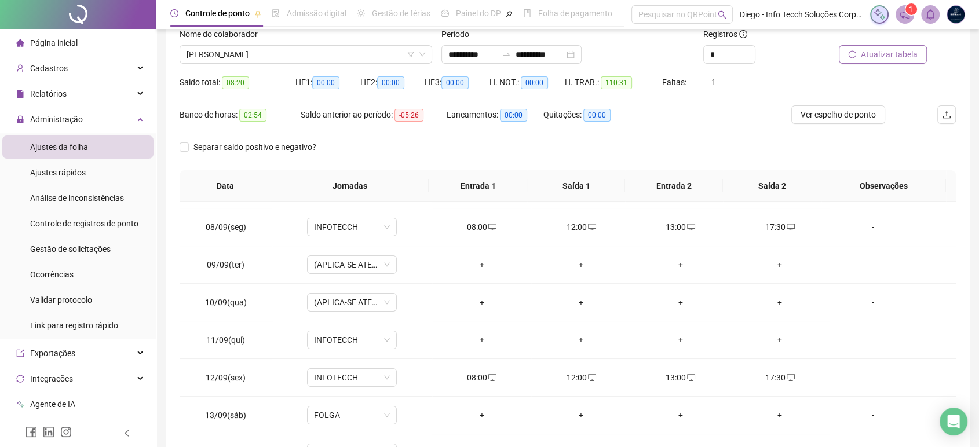
scroll to position [16, 0]
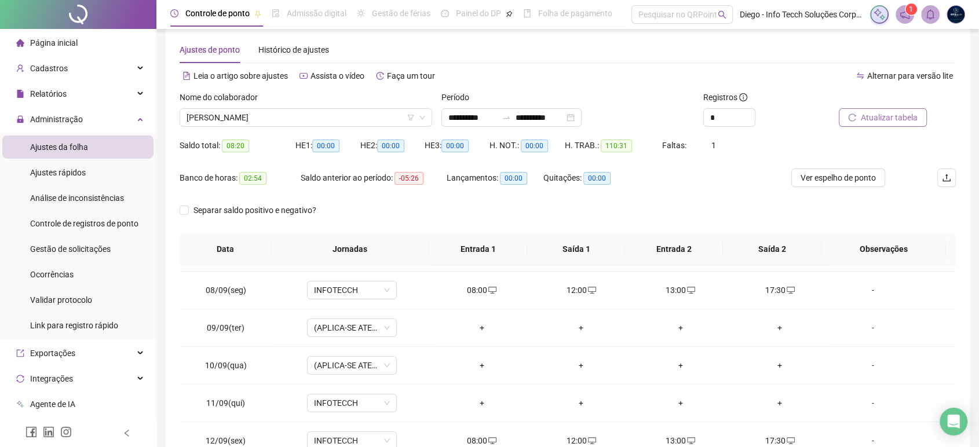
click at [863, 118] on span "Atualizar tabela" at bounding box center [889, 117] width 57 height 13
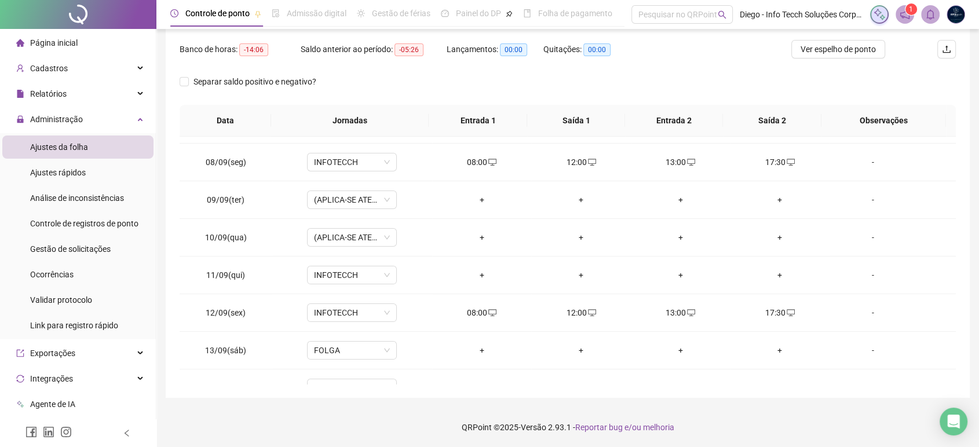
scroll to position [225, 0]
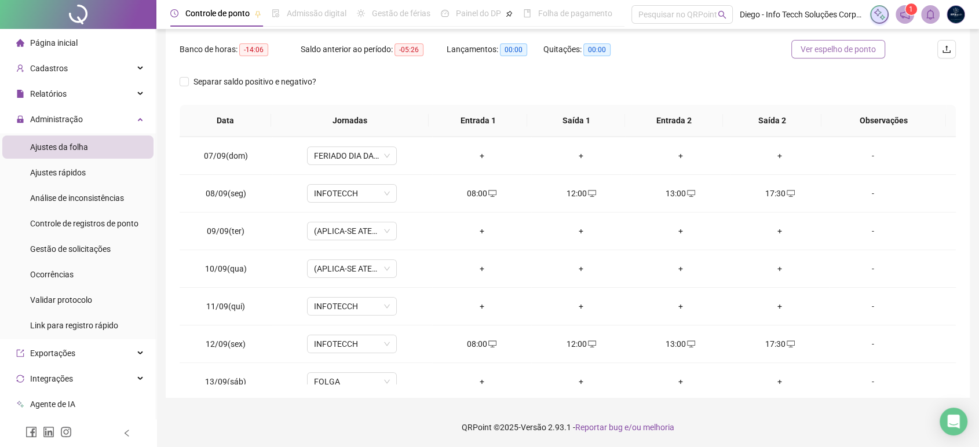
click at [870, 50] on span "Ver espelho de ponto" at bounding box center [838, 49] width 75 height 13
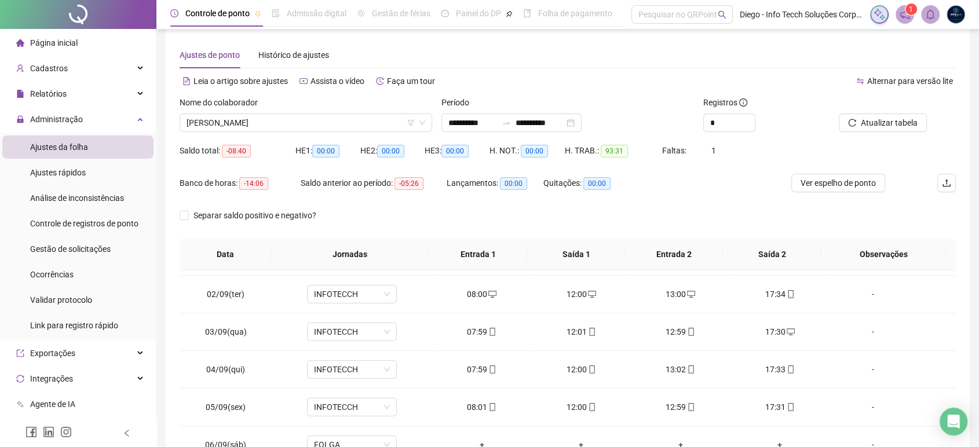
scroll to position [0, 0]
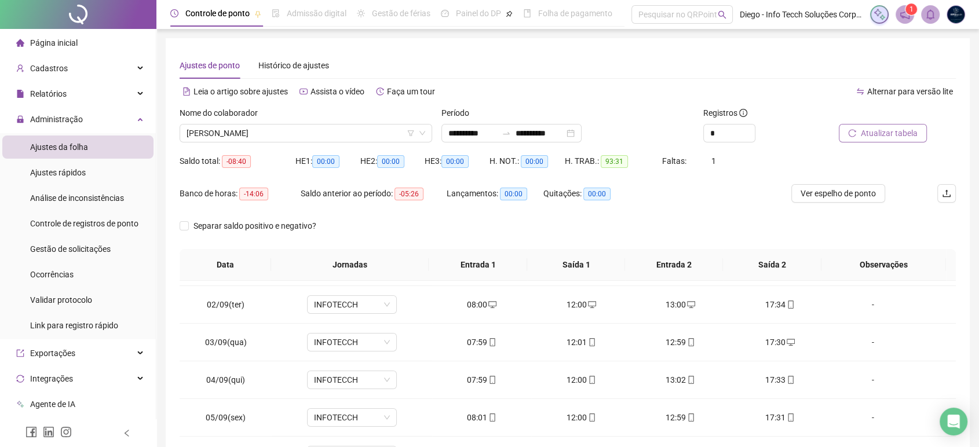
click at [885, 135] on span "Atualizar tabela" at bounding box center [889, 133] width 57 height 13
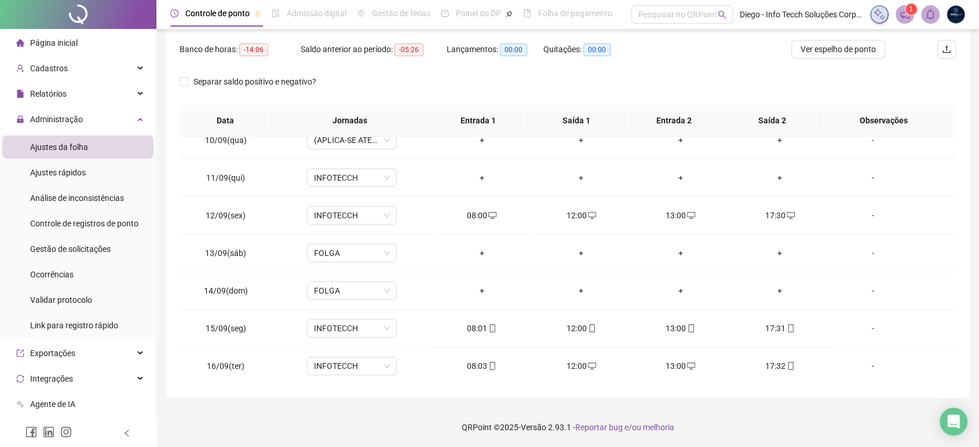
scroll to position [16, 0]
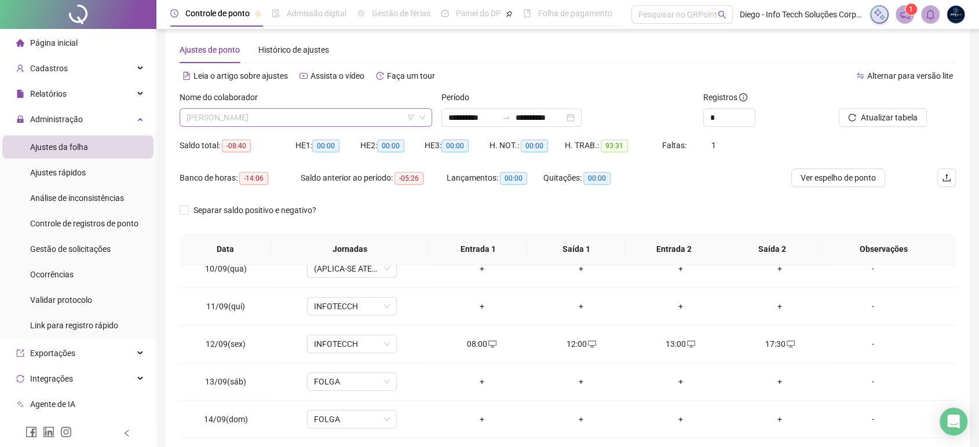
click at [280, 121] on span "[PERSON_NAME]" at bounding box center [306, 117] width 239 height 17
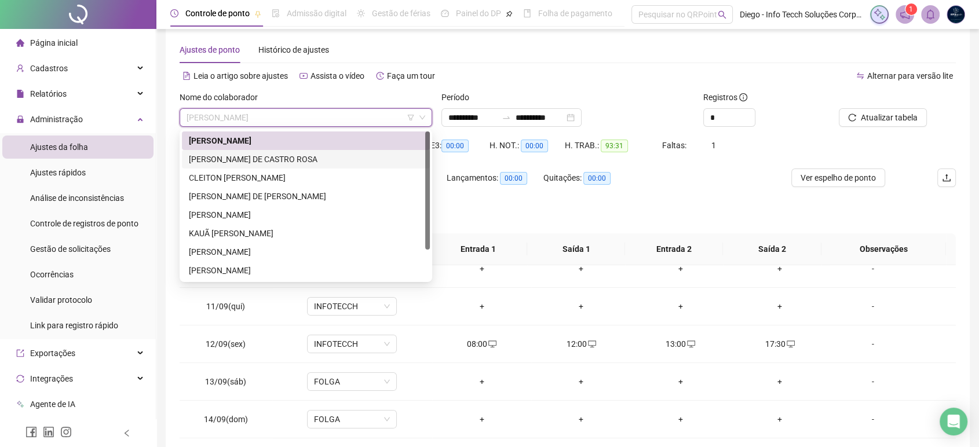
click at [284, 162] on div "[PERSON_NAME] DE CASTRO ROSA" at bounding box center [306, 159] width 234 height 13
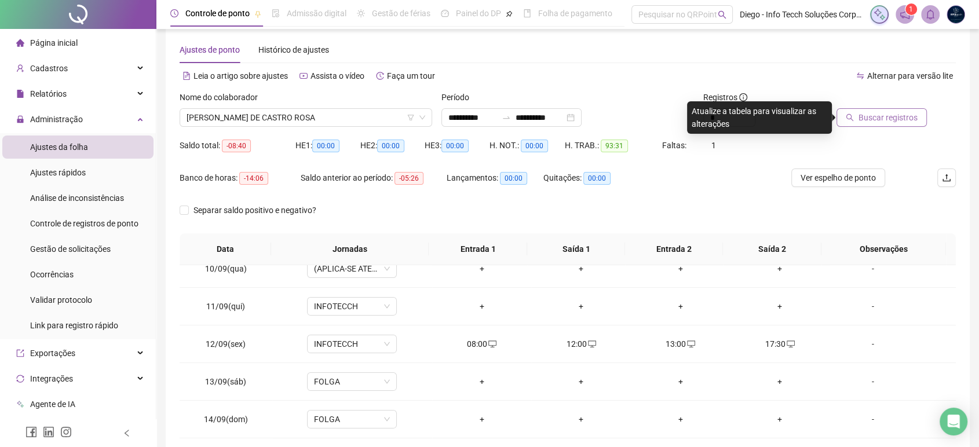
click at [874, 118] on span "Buscar registros" at bounding box center [888, 117] width 59 height 13
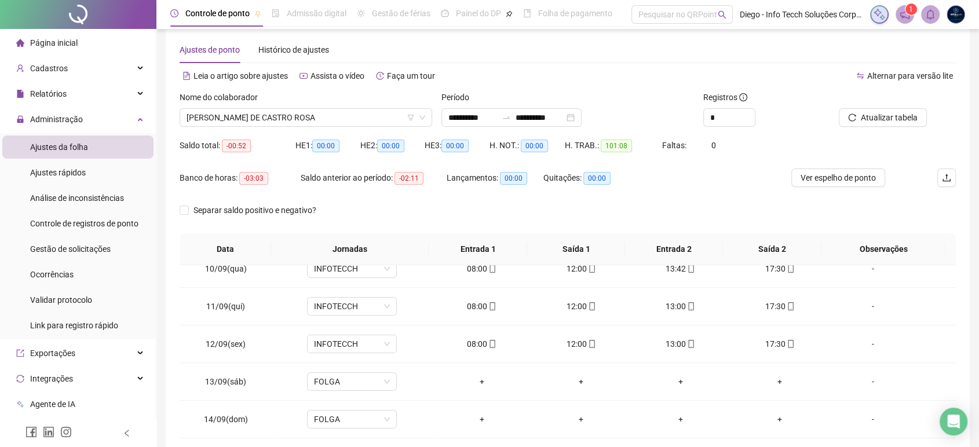
scroll to position [144, 0]
